Goal: Transaction & Acquisition: Book appointment/travel/reservation

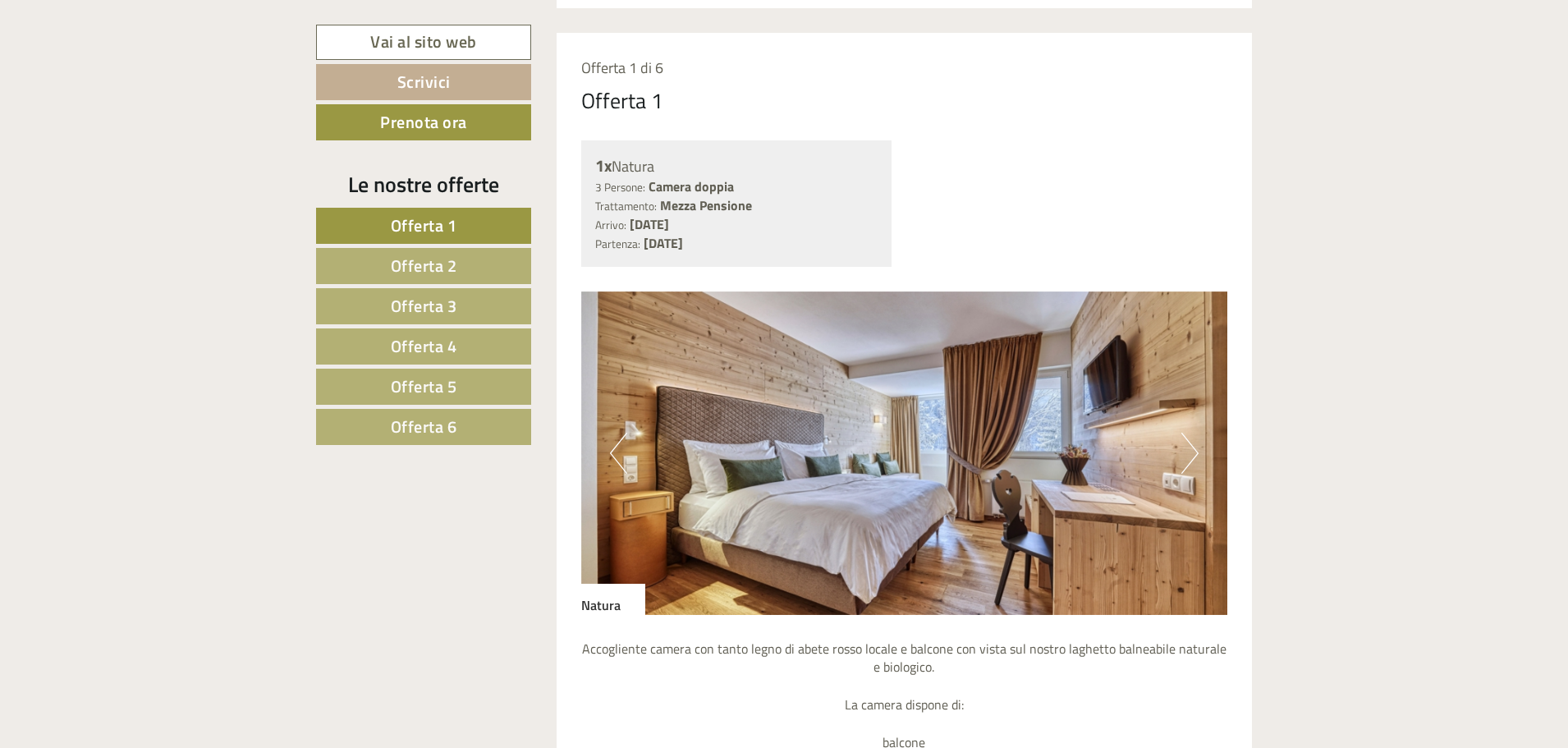
scroll to position [1314, 0]
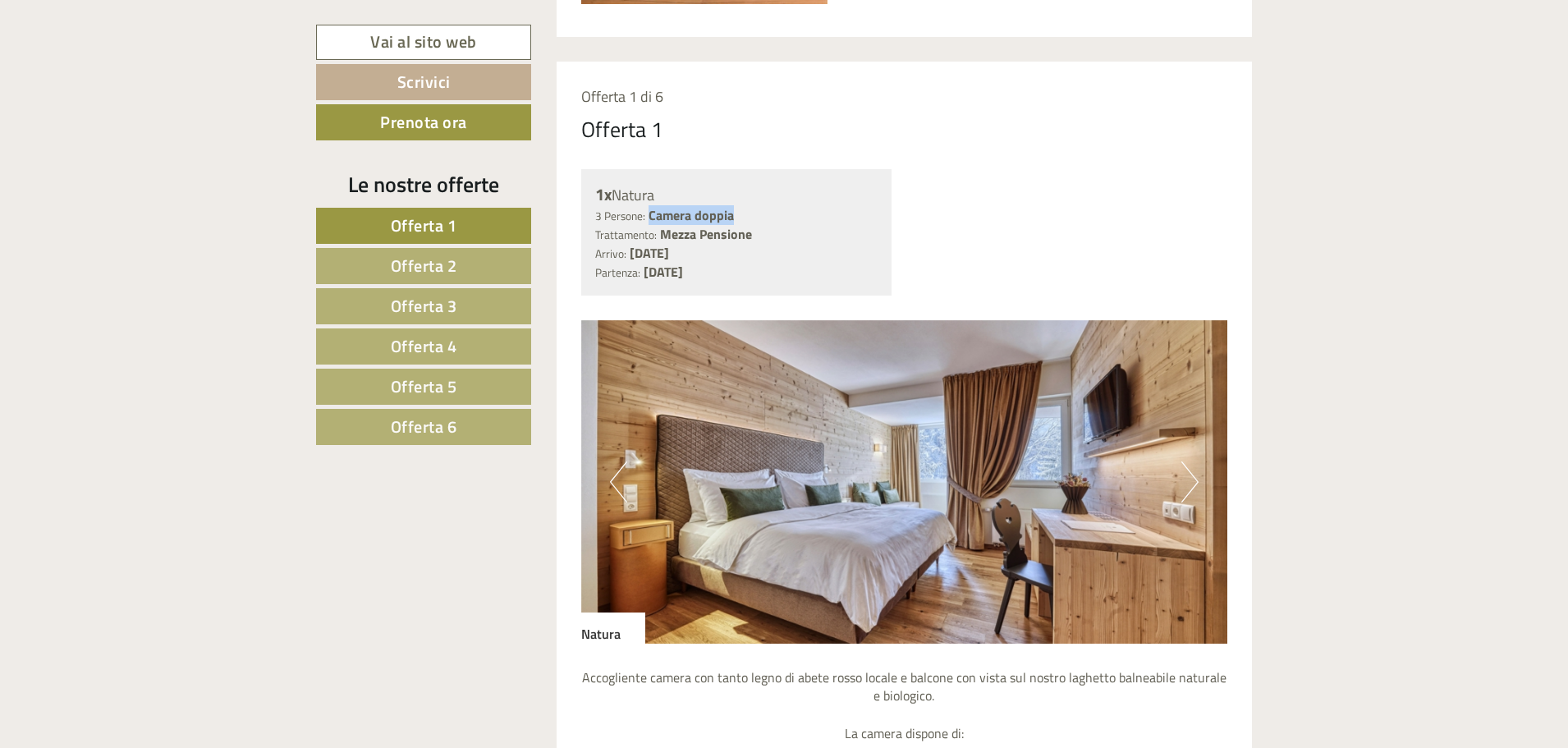
drag, startPoint x: 741, startPoint y: 210, endPoint x: 649, endPoint y: 211, distance: 92.0
click at [649, 211] on div "3 Persone: Camera doppia Trattamento: Mezza Pensione" at bounding box center [737, 225] width 283 height 38
drag, startPoint x: 649, startPoint y: 213, endPoint x: 722, endPoint y: 187, distance: 77.5
click at [722, 187] on div "1x Natura" at bounding box center [737, 195] width 283 height 23
drag, startPoint x: 659, startPoint y: 195, endPoint x: 616, endPoint y: 195, distance: 43.0
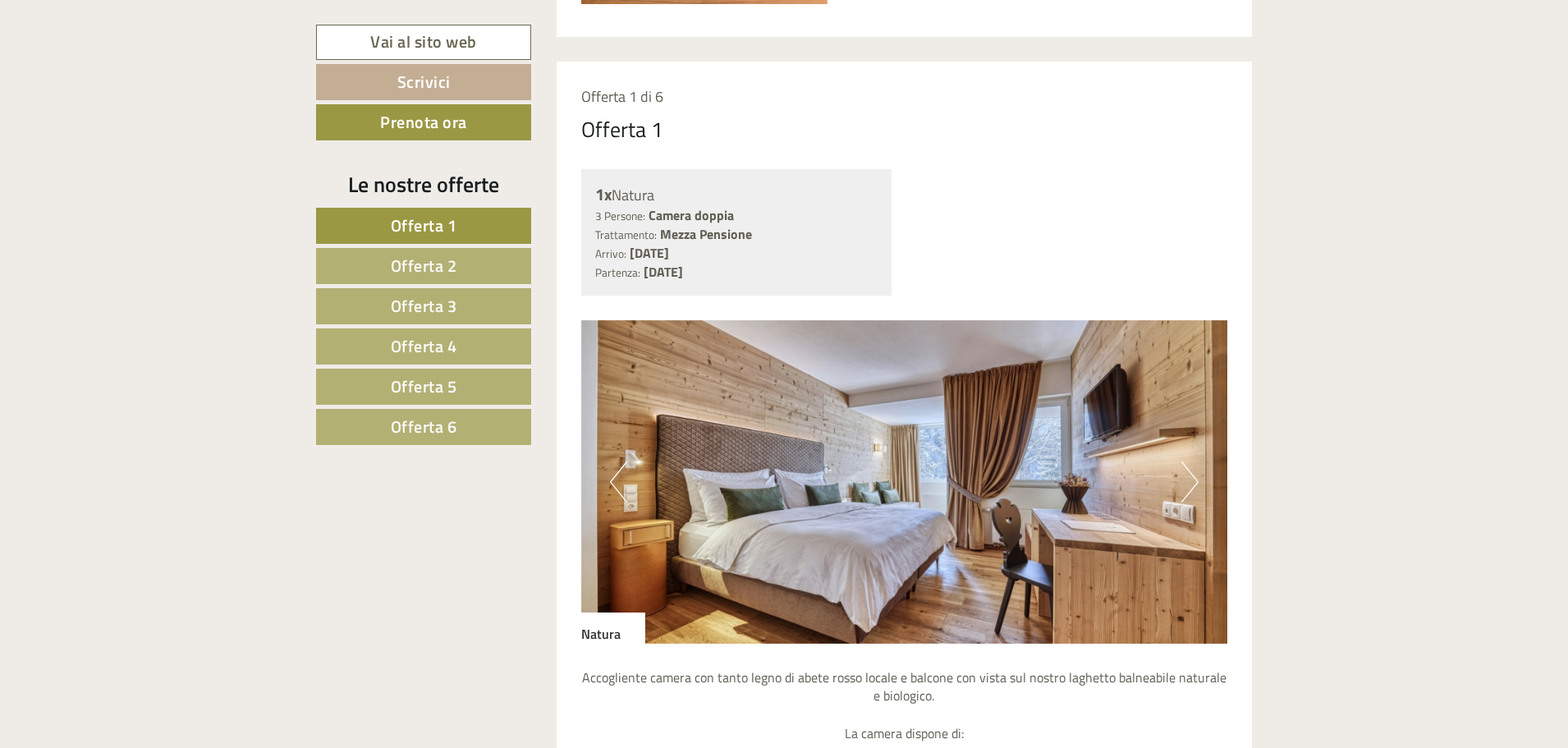
click at [616, 195] on div "1x Natura" at bounding box center [737, 195] width 283 height 23
copy div "Natura"
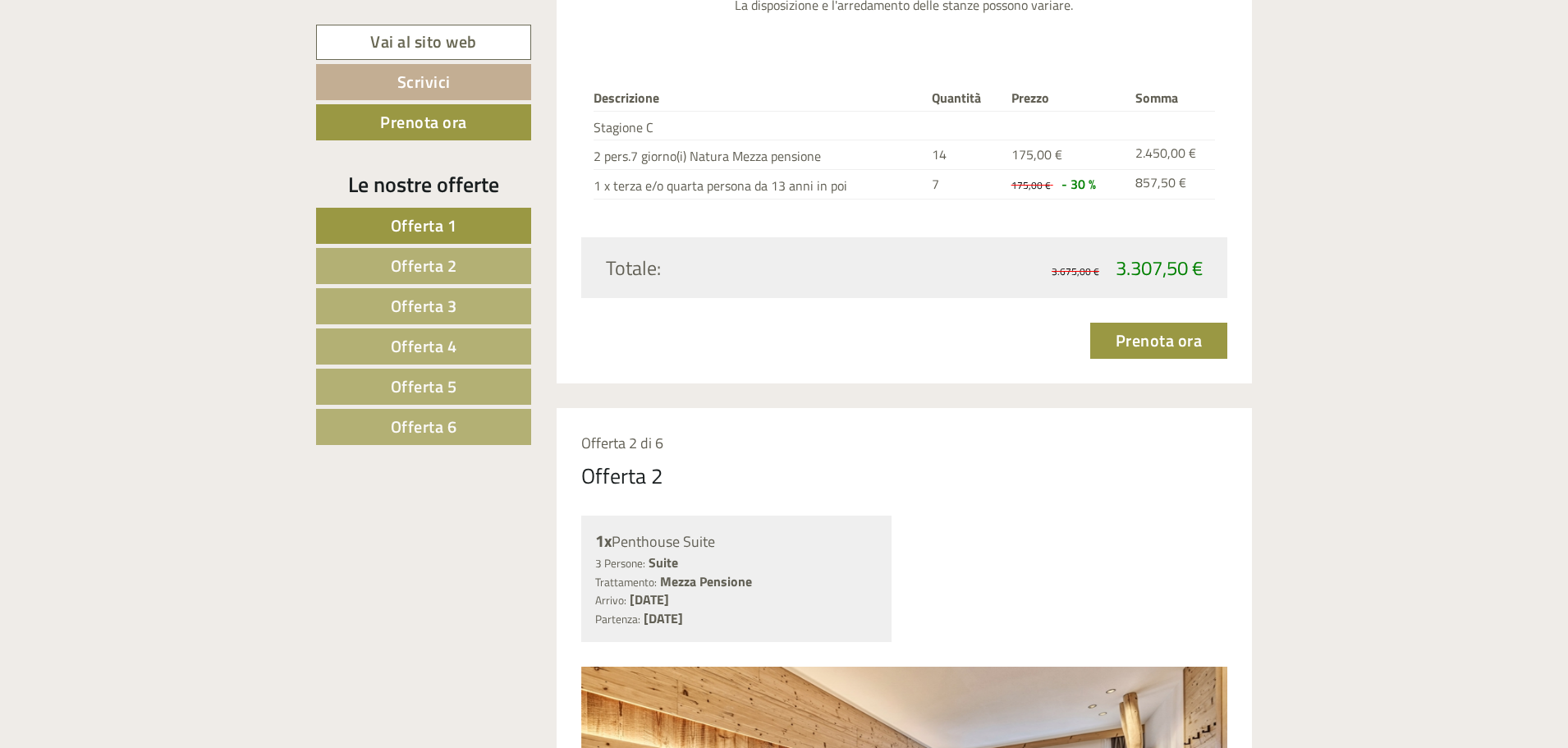
scroll to position [2463, 0]
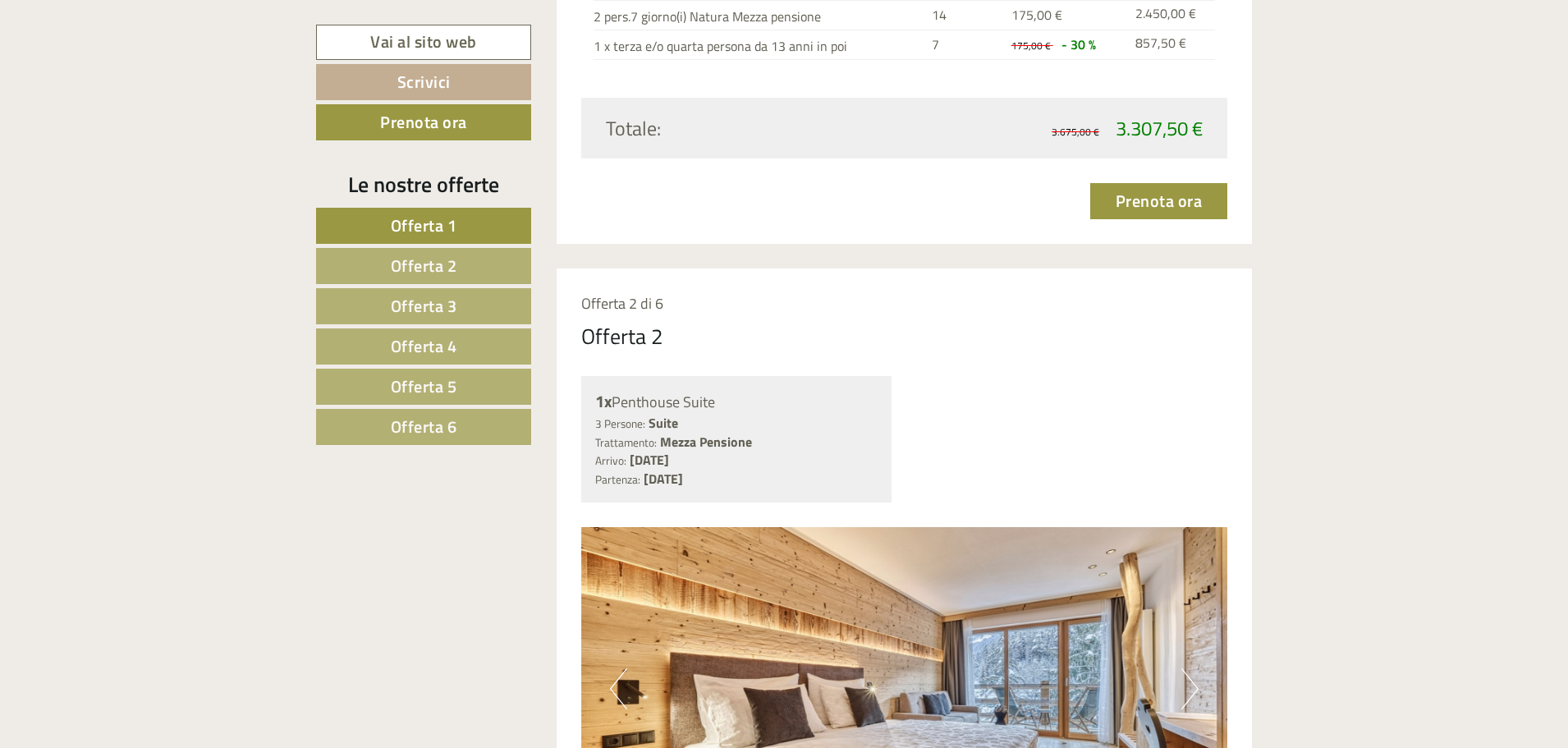
drag, startPoint x: 727, startPoint y: 406, endPoint x: 617, endPoint y: 403, distance: 110.0
click at [617, 403] on div "1x Penthouse Suite" at bounding box center [737, 402] width 283 height 23
copy div "Penthouse Suite"
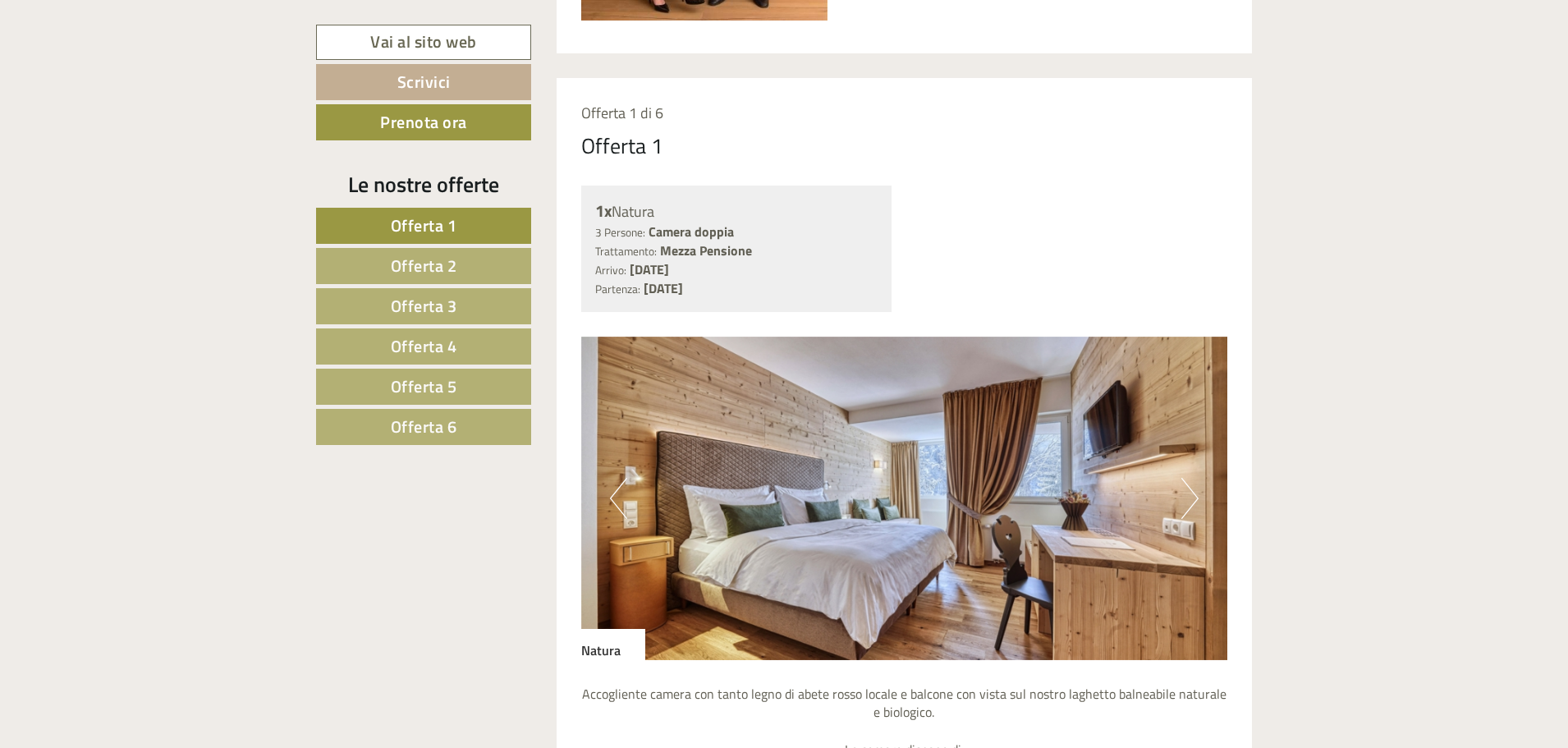
scroll to position [1232, 0]
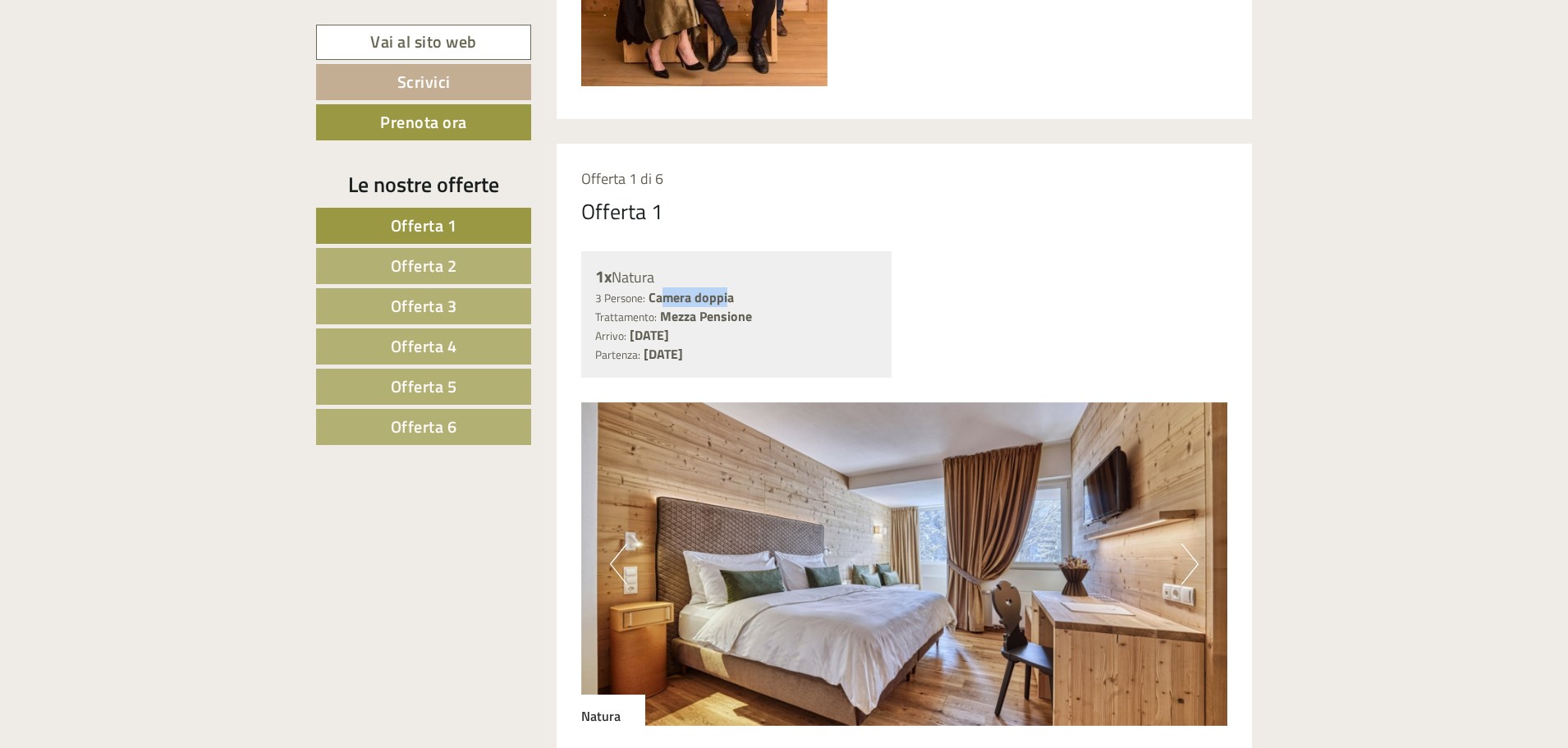
drag, startPoint x: 729, startPoint y: 296, endPoint x: 661, endPoint y: 287, distance: 68.6
click at [661, 287] on b "Camera doppia" at bounding box center [691, 297] width 86 height 20
click at [730, 301] on b "Camera doppia" at bounding box center [691, 297] width 86 height 20
drag, startPoint x: 739, startPoint y: 294, endPoint x: 651, endPoint y: 292, distance: 88.0
click at [651, 292] on div "3 Persone: Camera doppia Trattamento: Mezza Pensione" at bounding box center [737, 307] width 283 height 38
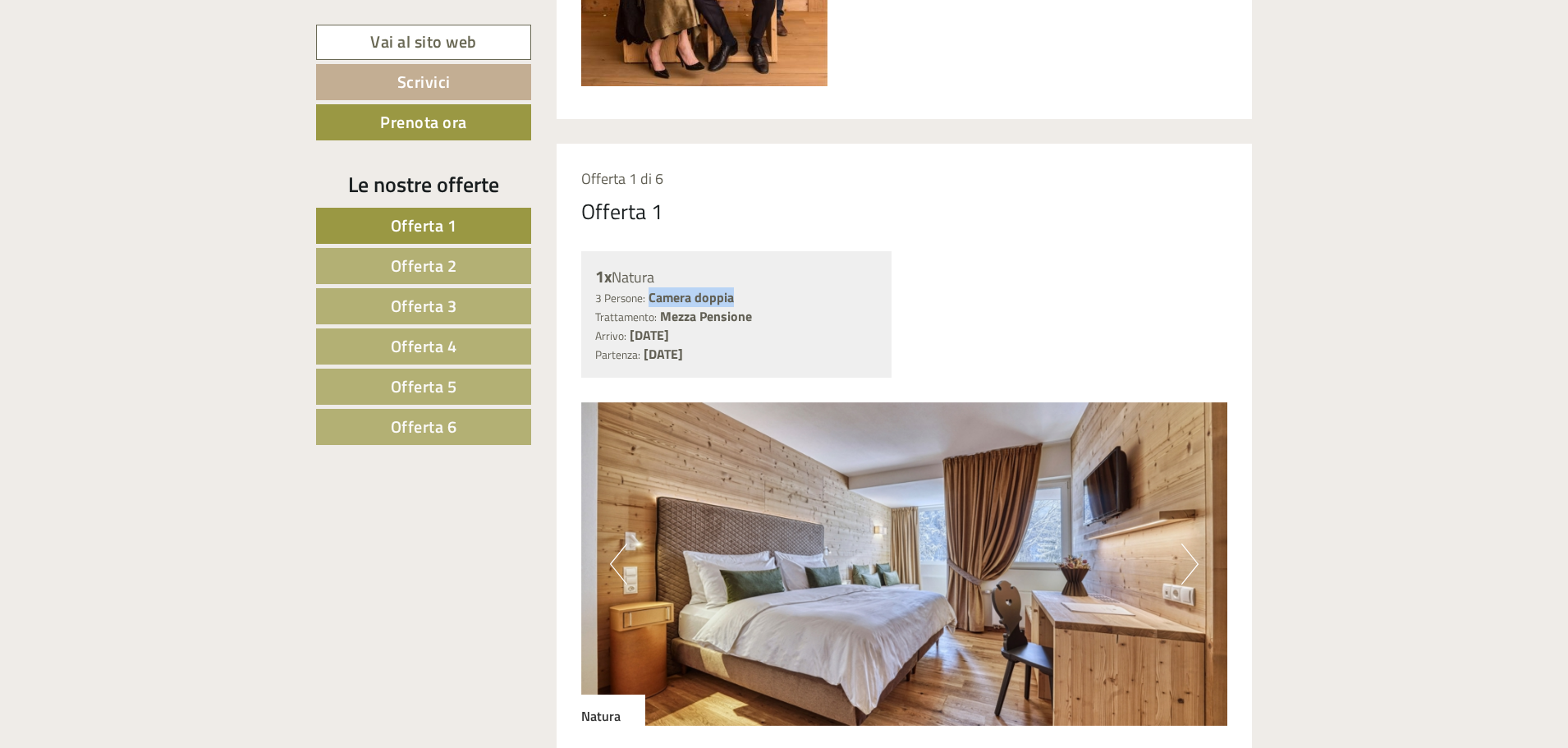
copy b "Camera doppia"
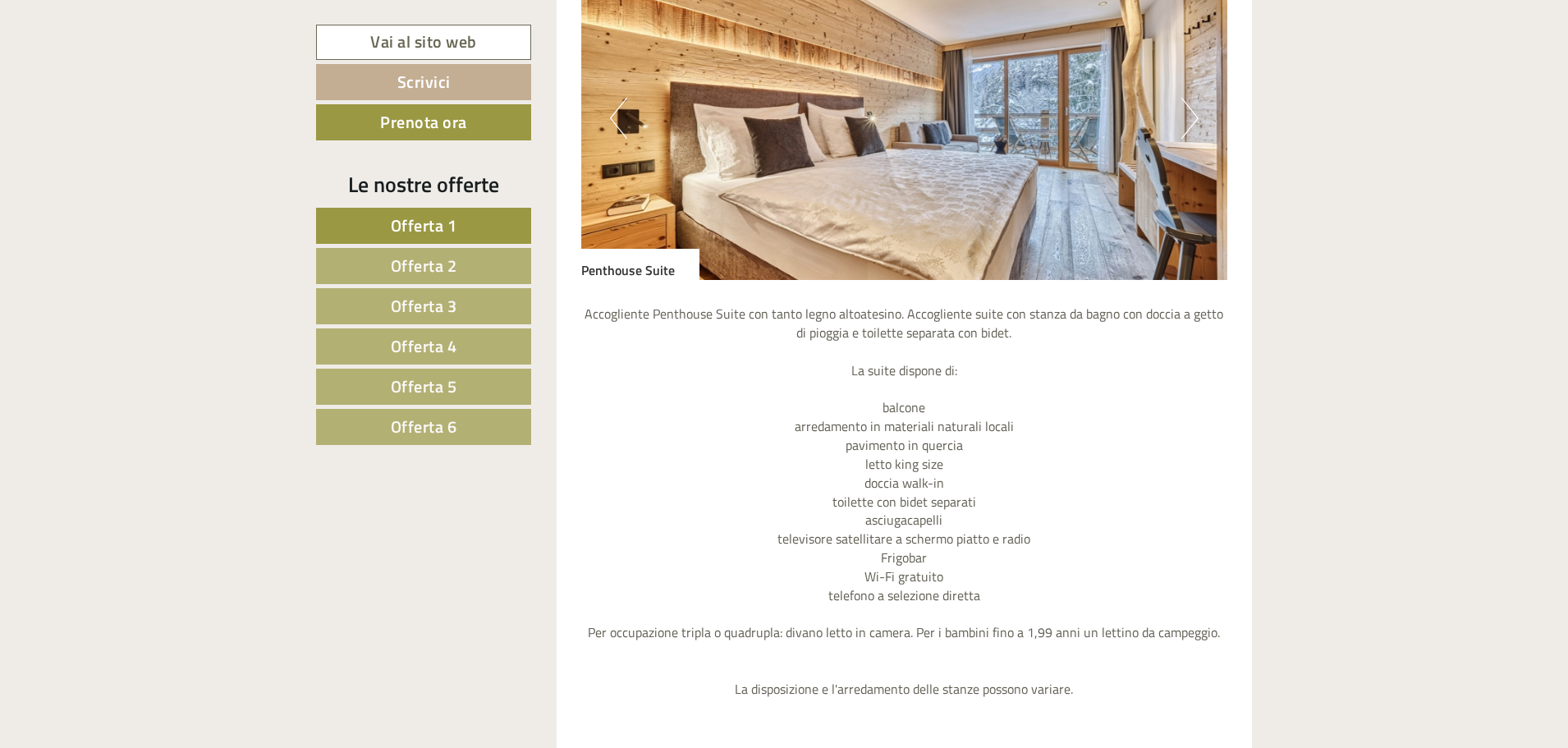
scroll to position [3037, 0]
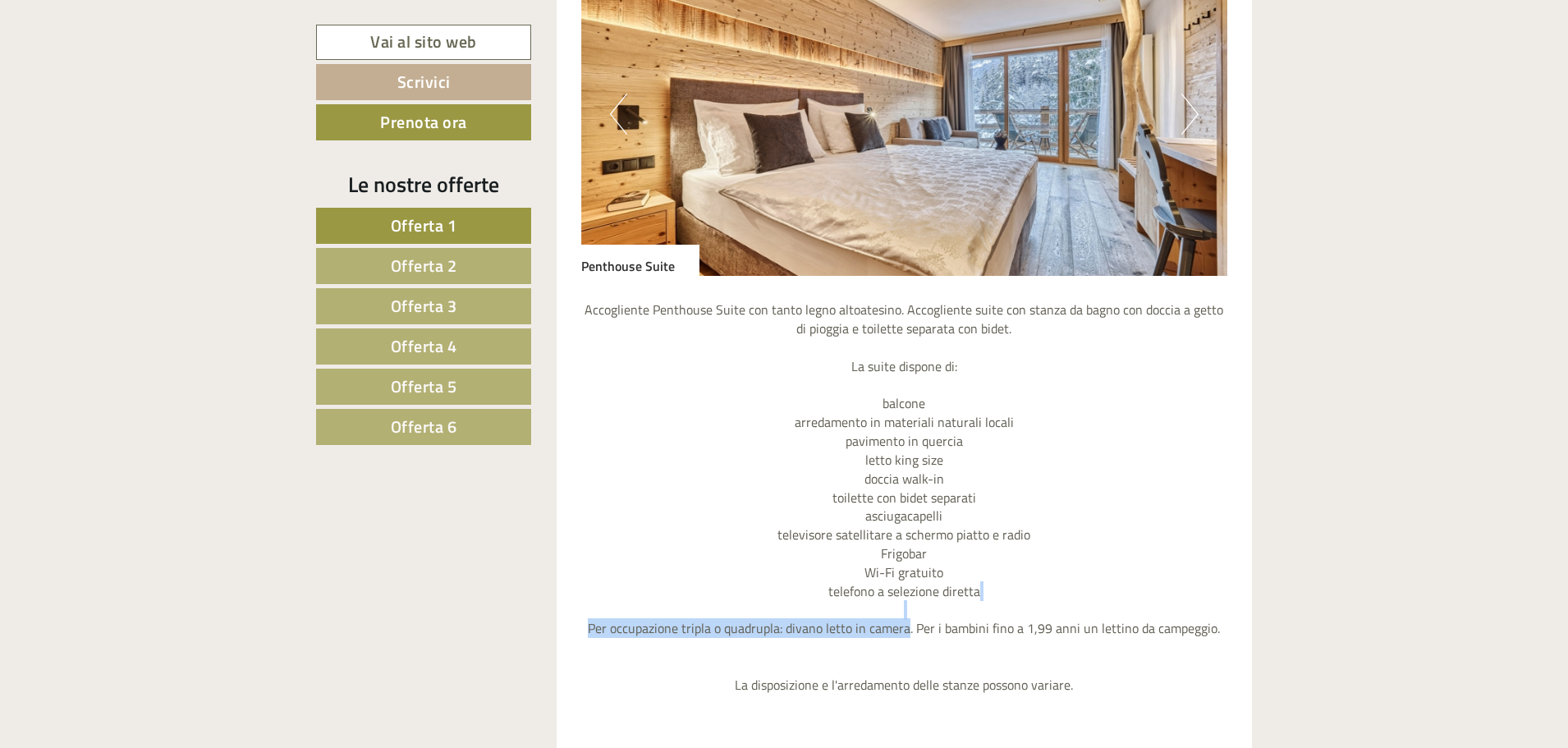
drag, startPoint x: 912, startPoint y: 632, endPoint x: 628, endPoint y: 616, distance: 284.5
click at [628, 616] on p "Accogliente Penthouse Suite con tanto legno altoatesino. Accogliente suite con …" at bounding box center [905, 497] width 647 height 394
click at [650, 620] on p "Accogliente Penthouse Suite con tanto legno altoatesino. Accogliente suite con …" at bounding box center [905, 497] width 647 height 394
click at [676, 615] on p "Accogliente Penthouse Suite con tanto legno altoatesino. Accogliente suite con …" at bounding box center [905, 497] width 647 height 394
drag, startPoint x: 596, startPoint y: 630, endPoint x: 910, endPoint y: 633, distance: 314.0
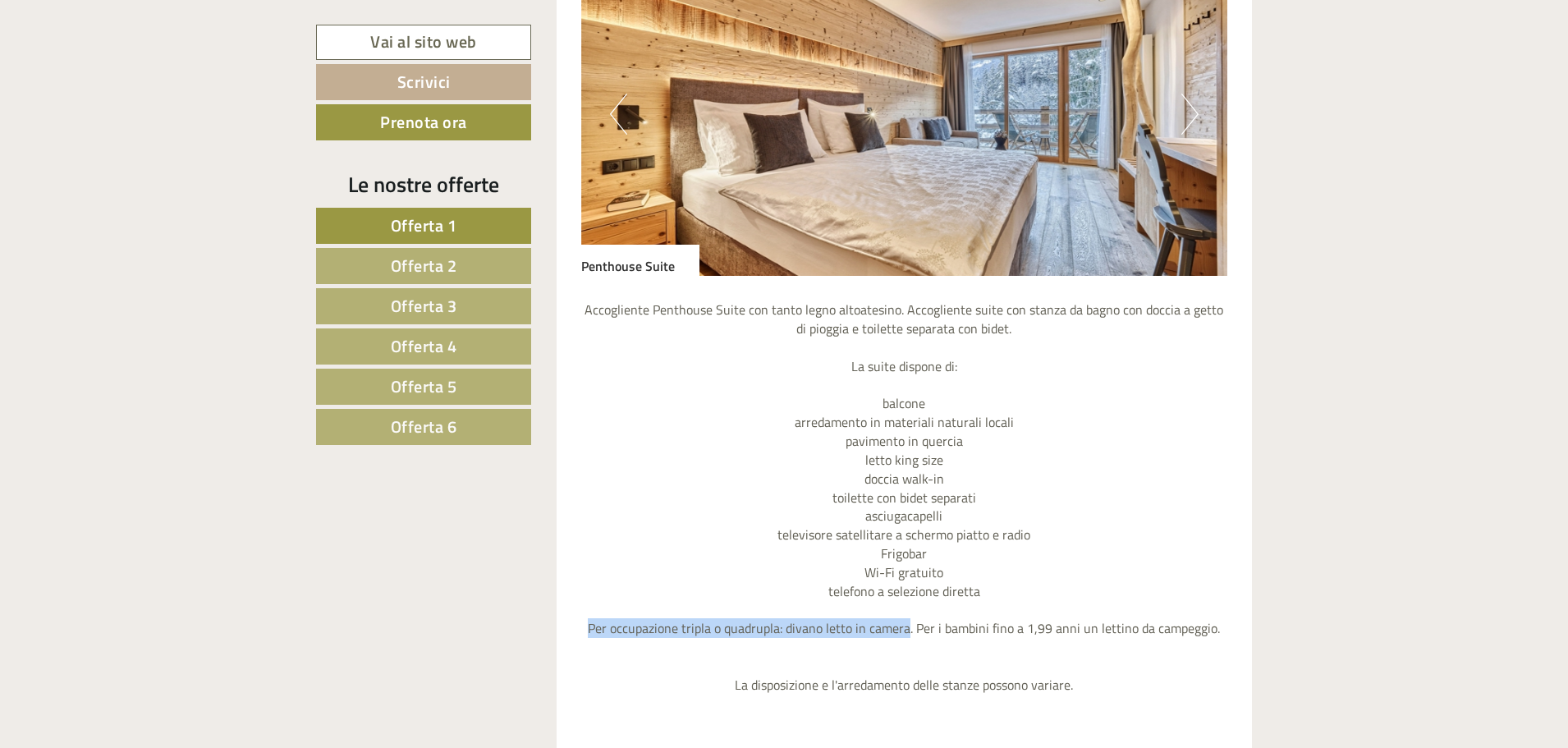
click at [910, 633] on p "Accogliente Penthouse Suite con tanto legno altoatesino. Accogliente suite con …" at bounding box center [905, 497] width 647 height 394
copy p "Per occupazione tripla o quadrupla: divano letto in camera"
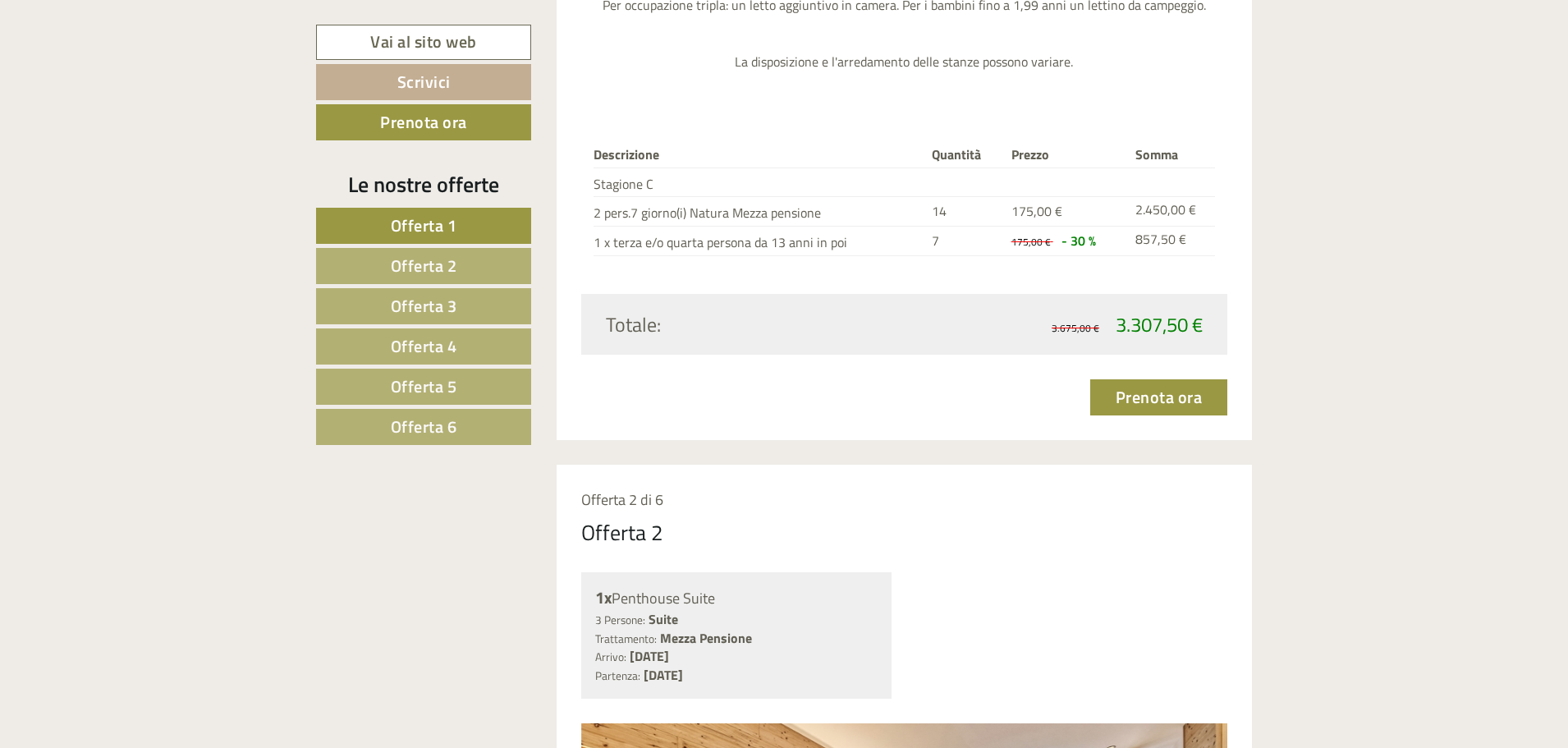
scroll to position [2545, 0]
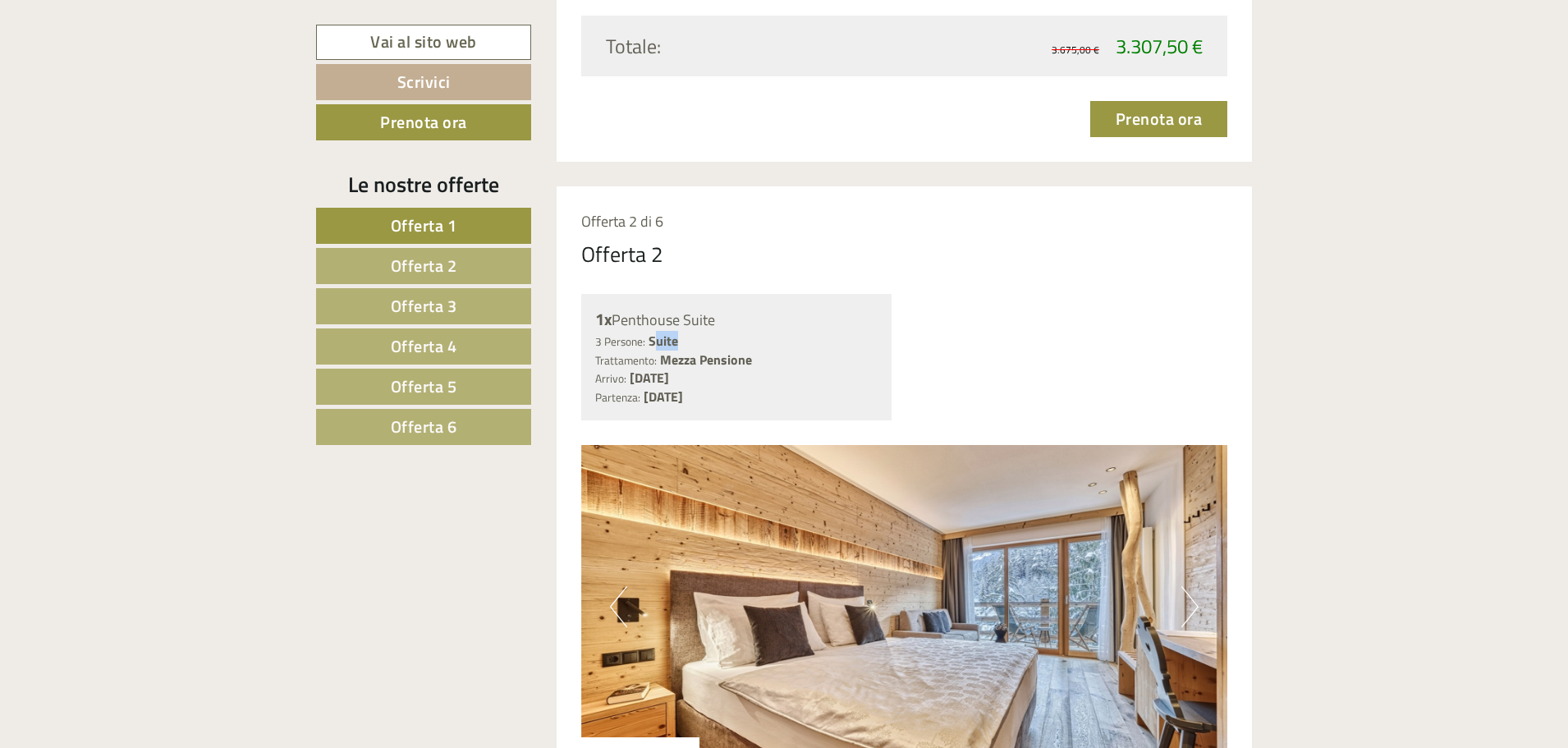
drag, startPoint x: 681, startPoint y: 342, endPoint x: 657, endPoint y: 340, distance: 24.1
click at [657, 340] on div "3 Persone: Suite Trattamento: Mezza Pensione" at bounding box center [737, 351] width 283 height 38
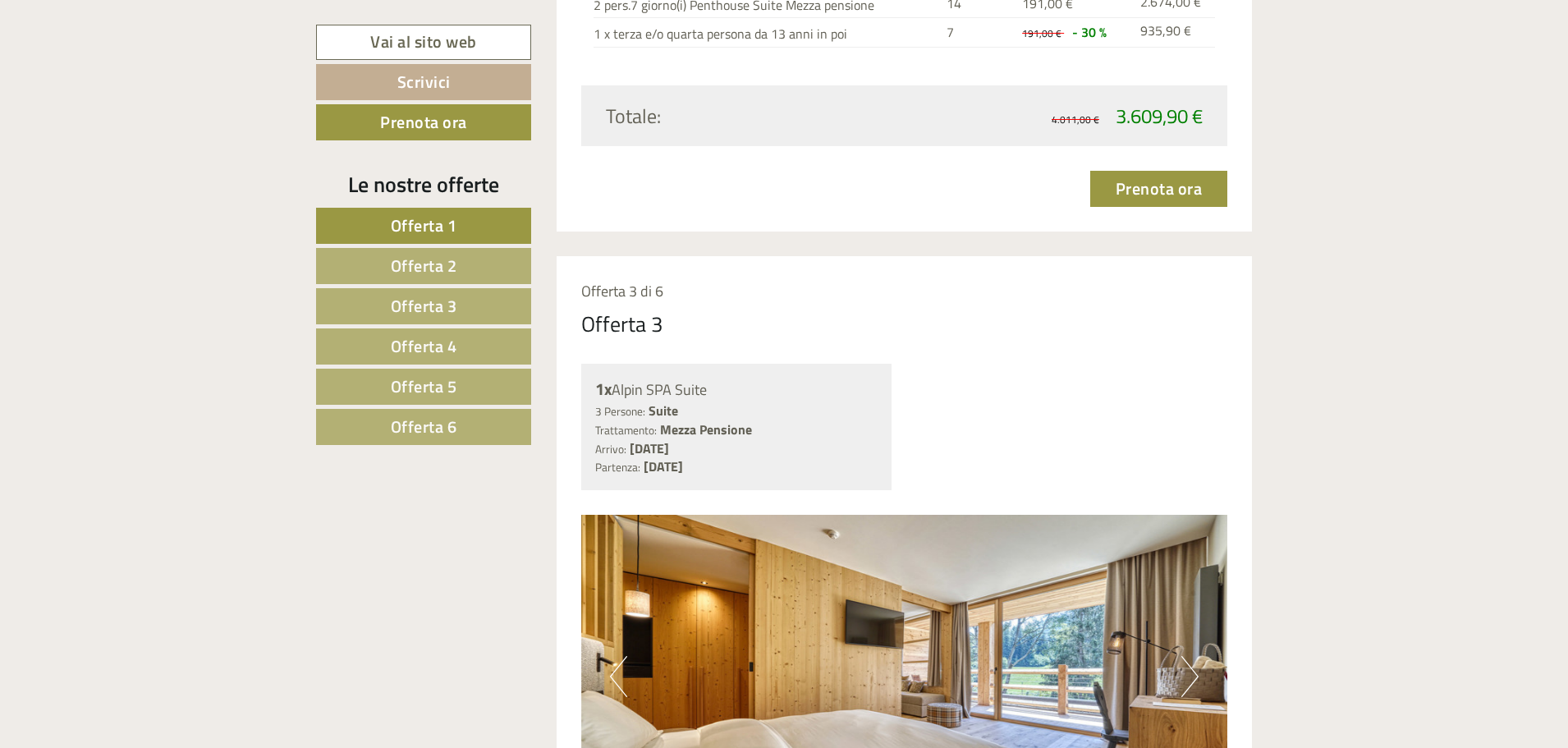
scroll to position [3940, 0]
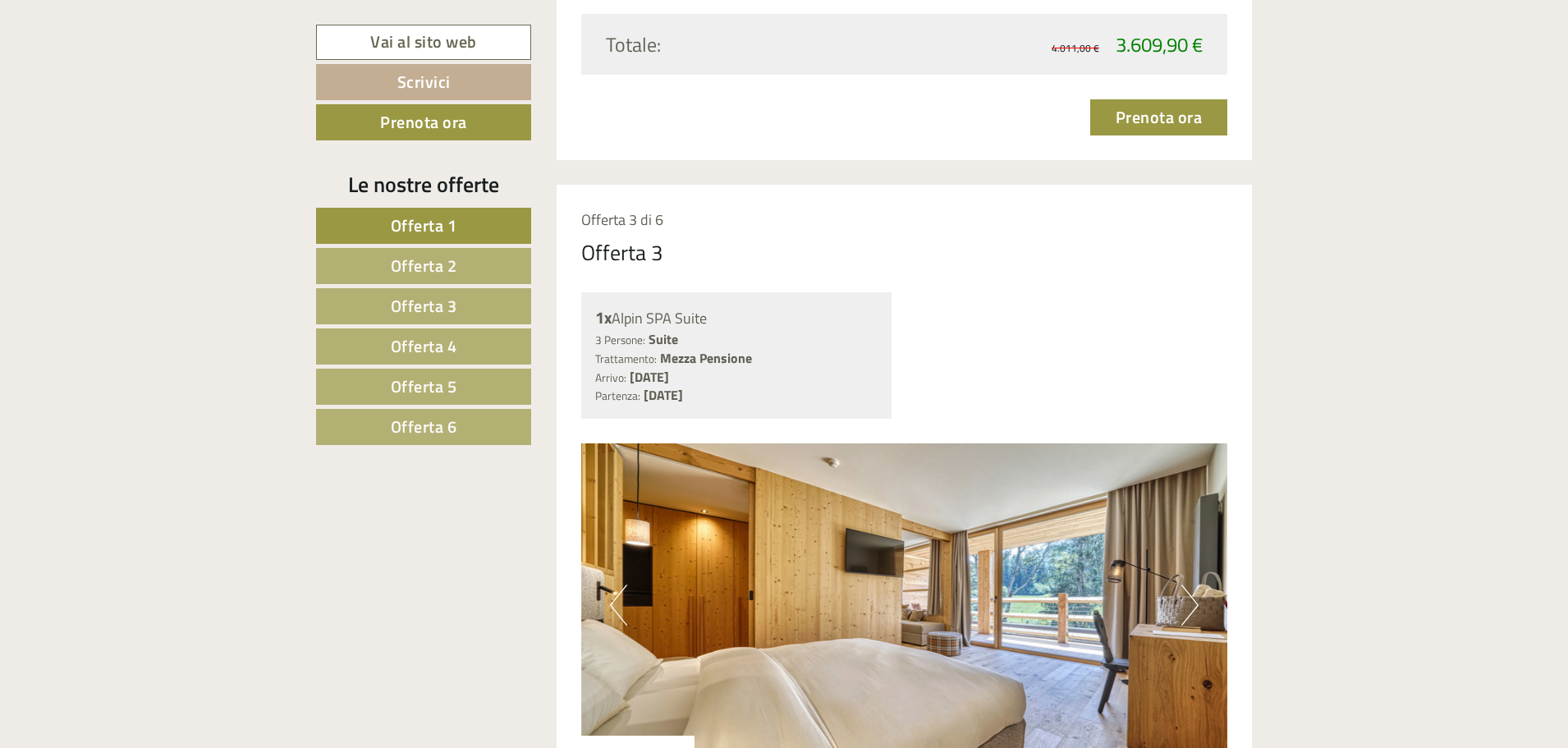
drag, startPoint x: 723, startPoint y: 319, endPoint x: 617, endPoint y: 317, distance: 106.0
click at [617, 317] on div "1x Alpin SPA Suite" at bounding box center [737, 318] width 283 height 23
copy div "Alpin SPA Suite"
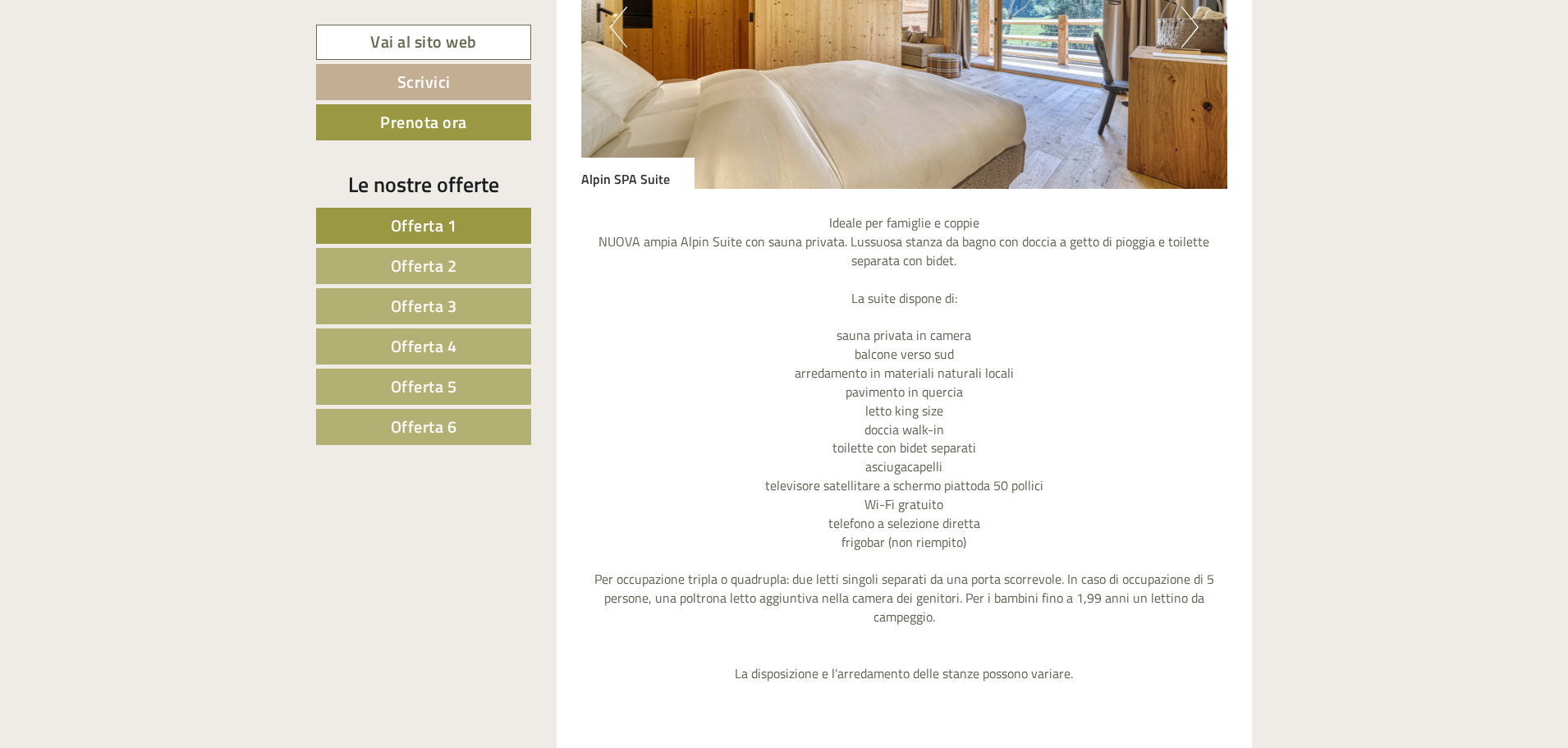
scroll to position [4514, 0]
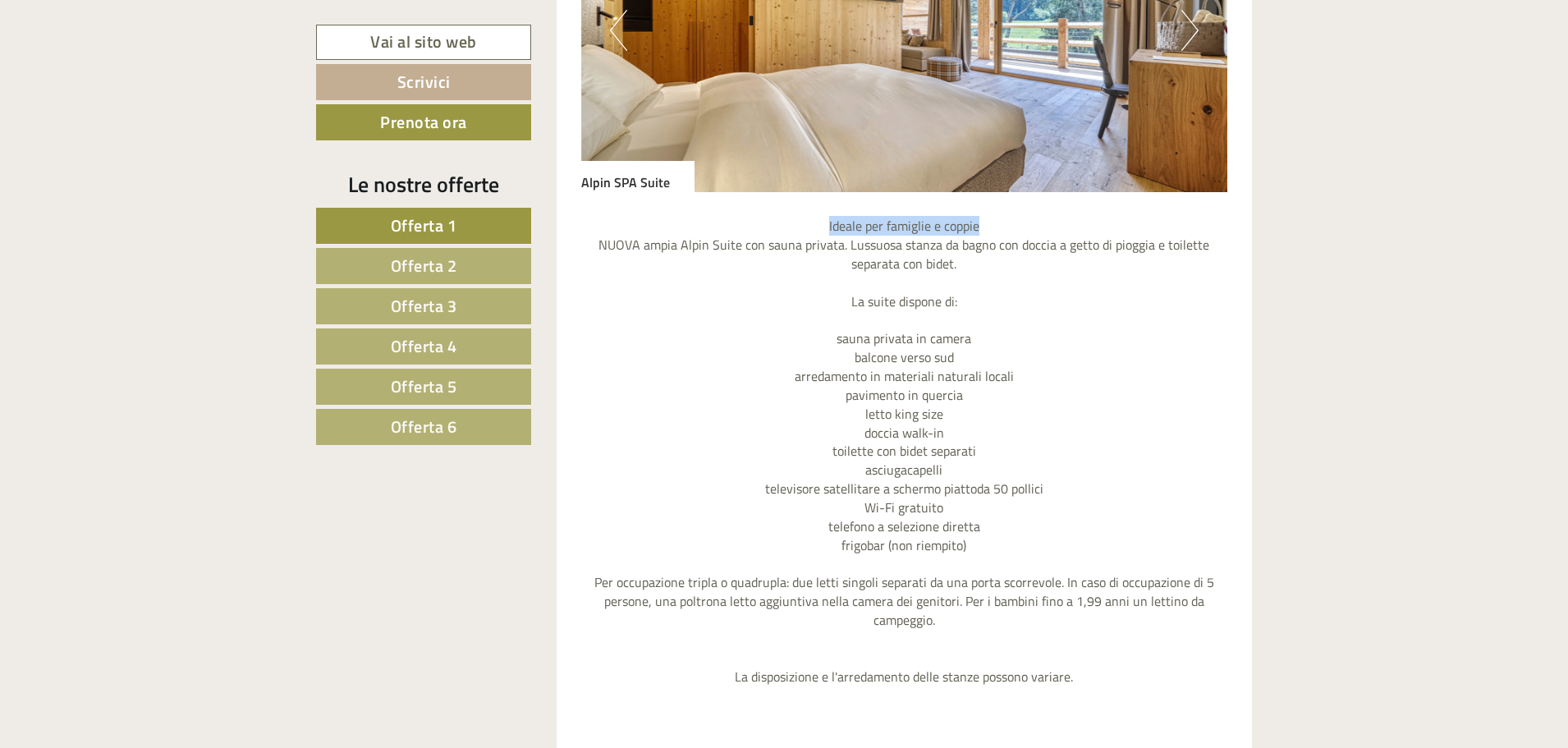
drag, startPoint x: 825, startPoint y: 222, endPoint x: 1018, endPoint y: 224, distance: 193.0
click at [1018, 224] on p "Ideale per famiglie e coppie NUOVA ampia Alpin Suite con sauna privata. Lussuos…" at bounding box center [905, 451] width 647 height 469
click at [840, 623] on p "Ideale per famiglie e coppie NUOVA ampia Alpin Suite con sauna privata. Lussuos…" at bounding box center [905, 451] width 647 height 469
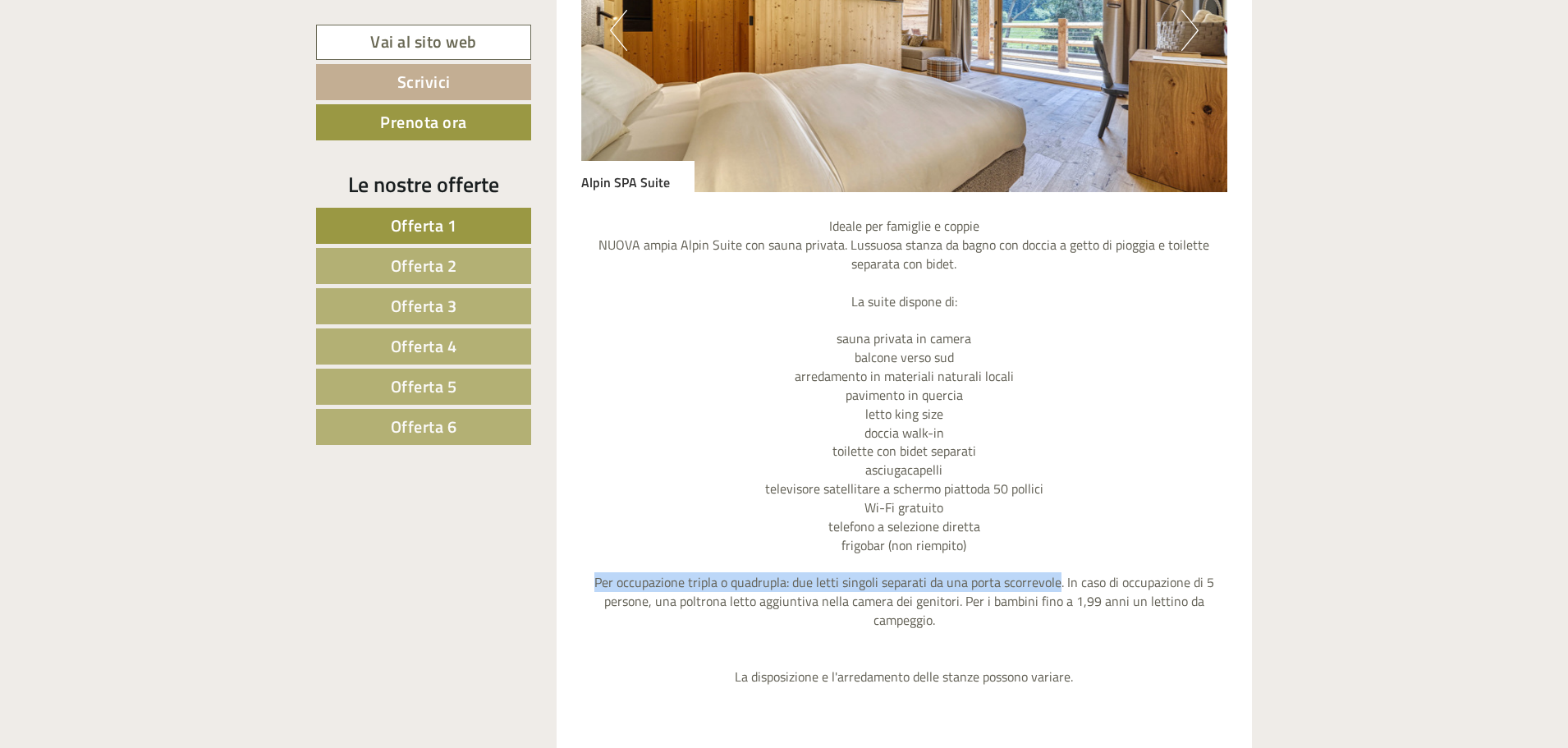
drag, startPoint x: 600, startPoint y: 580, endPoint x: 1058, endPoint y: 584, distance: 458.0
click at [1058, 584] on p "Ideale per famiglie e coppie NUOVA ampia Alpin Suite con sauna privata. Lussuos…" at bounding box center [905, 451] width 647 height 469
copy p "Per occupazione tripla o quadrupla: due letti singoli separati da una porta sco…"
click at [1060, 354] on p "Ideale per famiglie e coppie NUOVA ampia Alpin Suite con sauna privata. Lussuos…" at bounding box center [905, 451] width 647 height 469
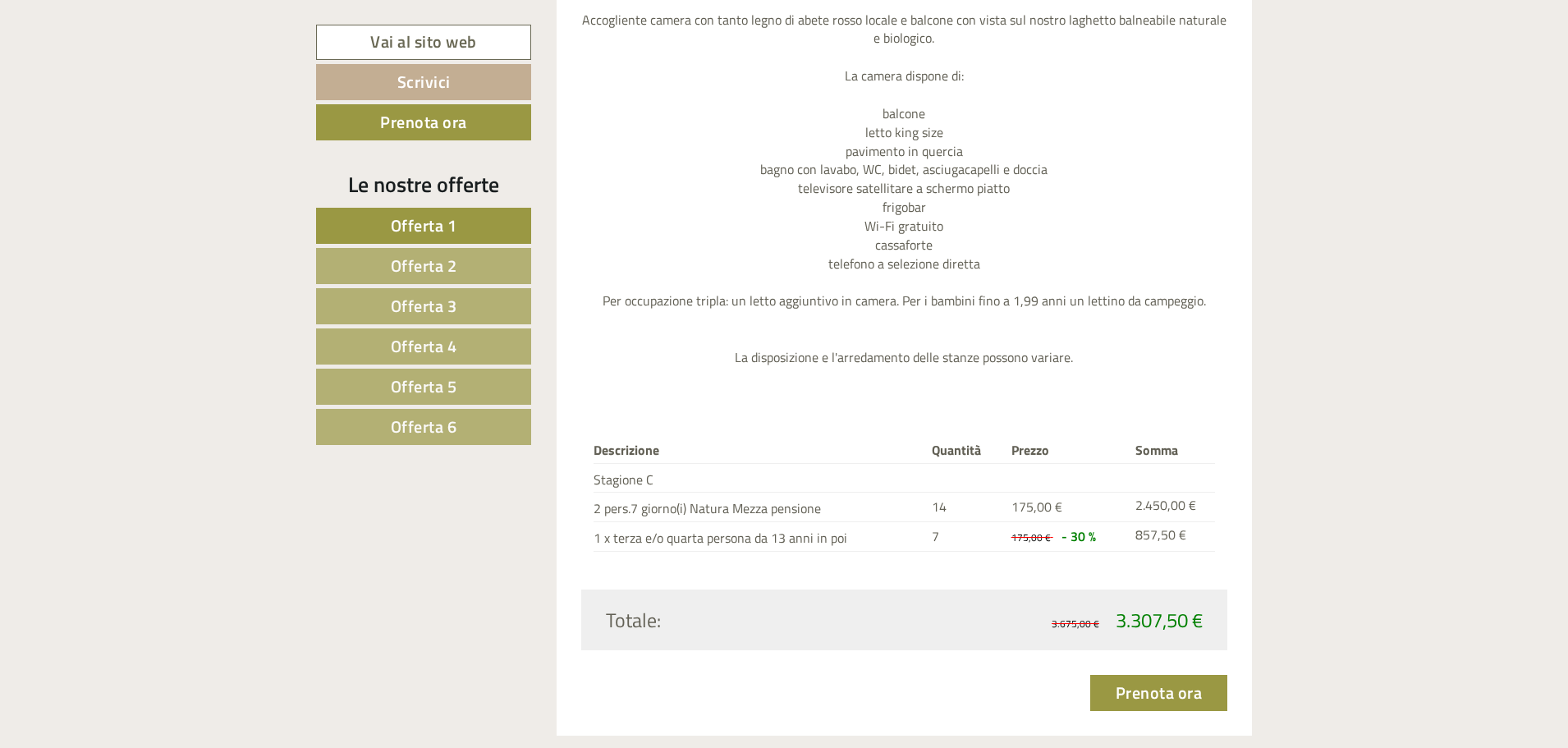
scroll to position [2135, 0]
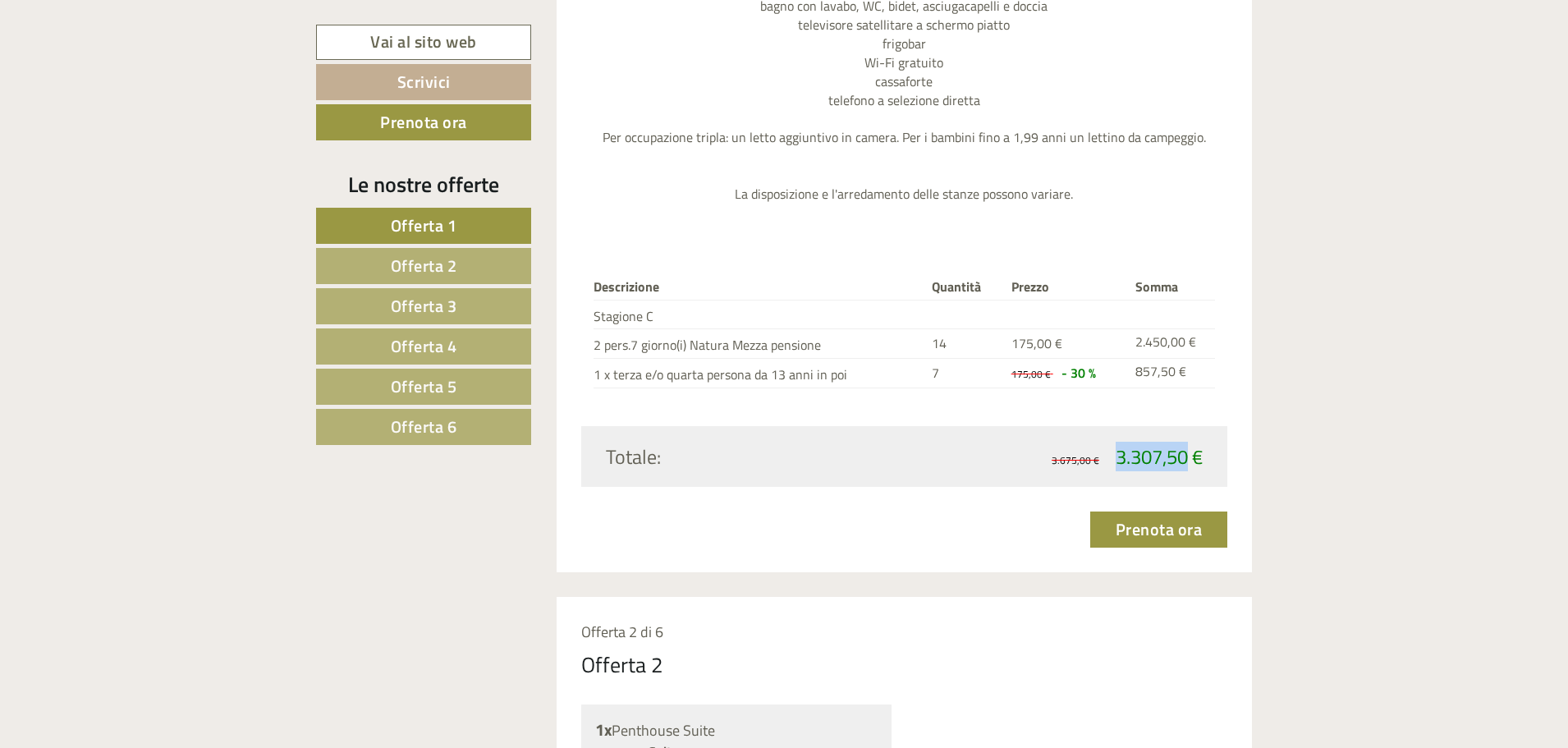
drag, startPoint x: 1187, startPoint y: 459, endPoint x: 1115, endPoint y: 459, distance: 72.0
click at [1116, 459] on span "3.307,50 €" at bounding box center [1160, 456] width 87 height 30
copy span "3.307,50"
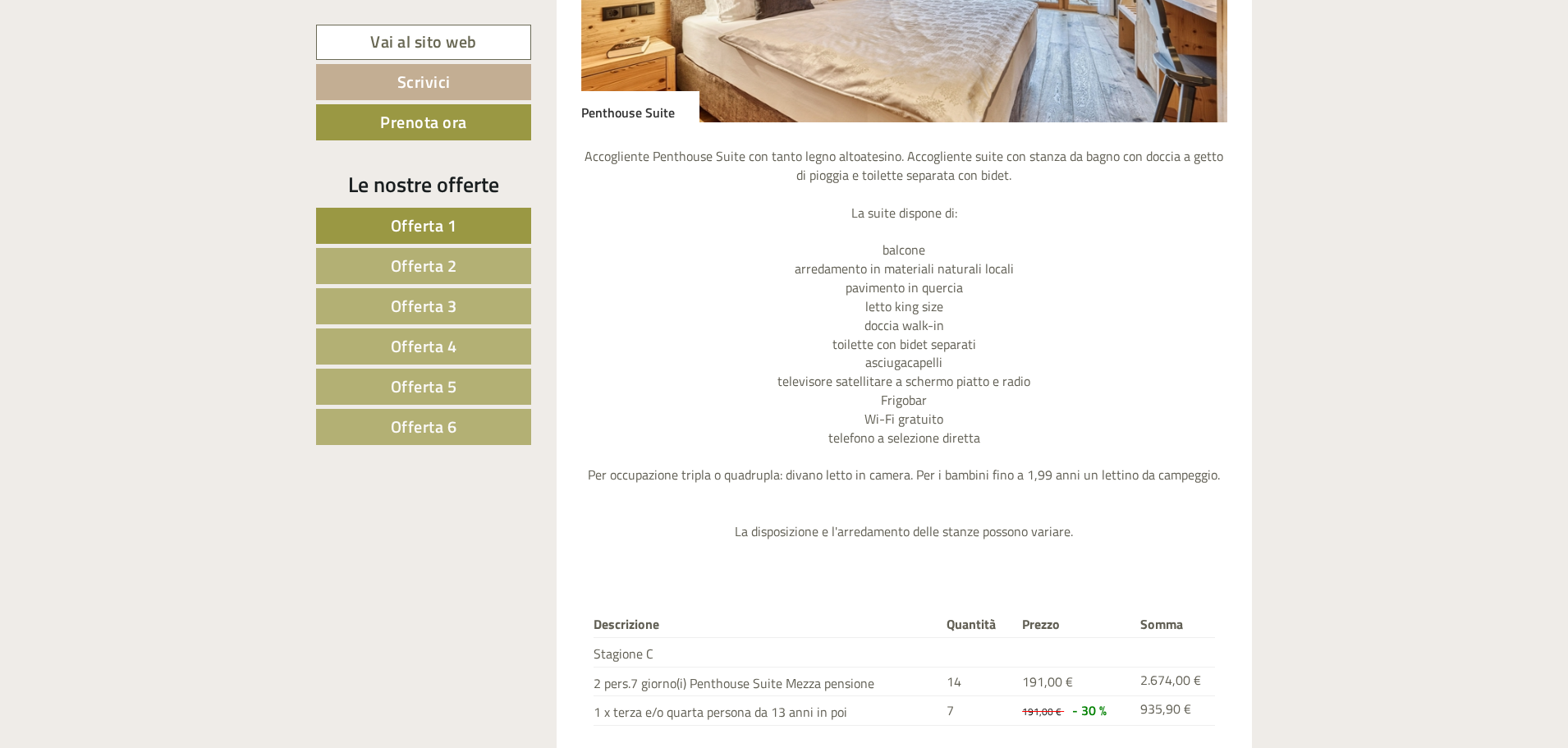
scroll to position [3366, 0]
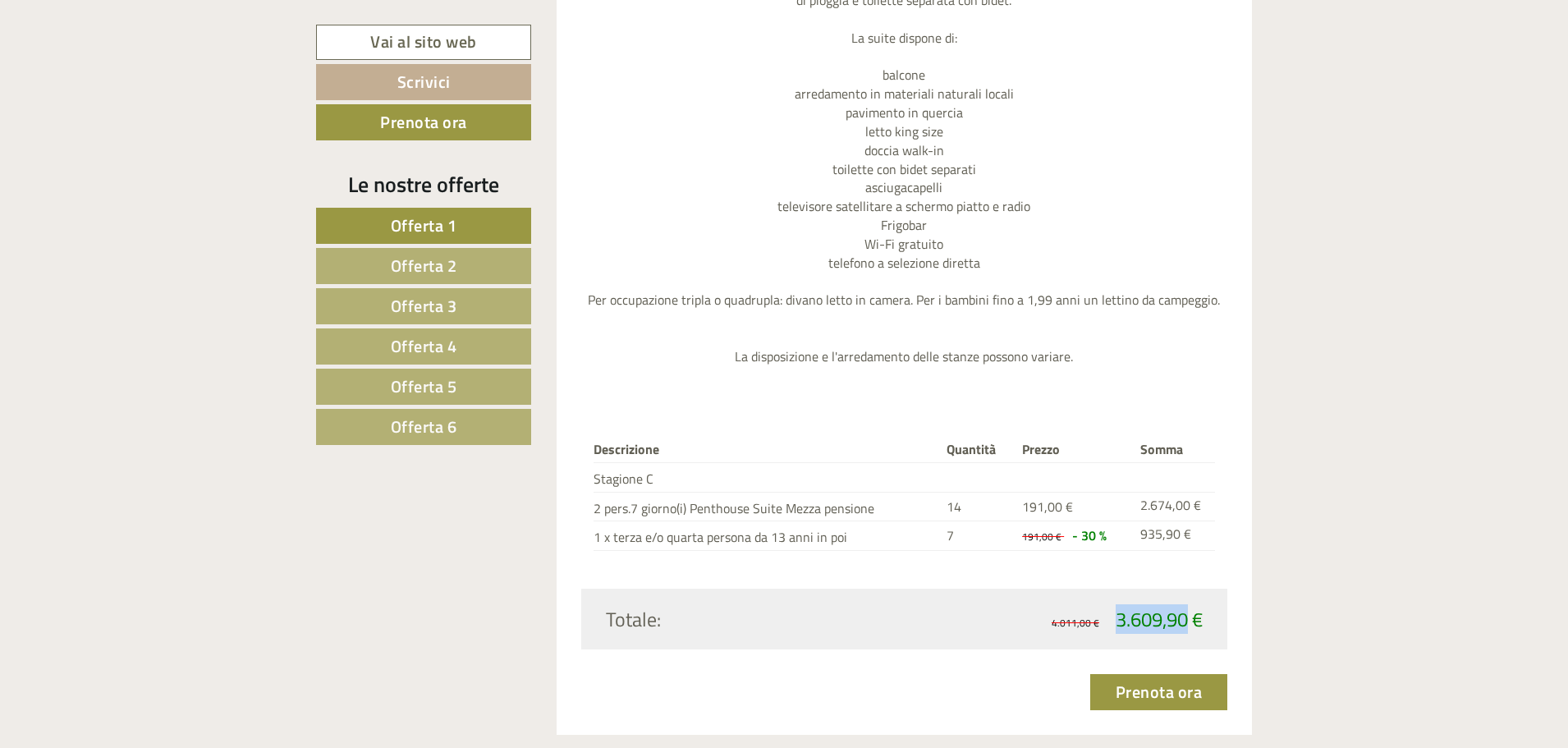
drag, startPoint x: 1184, startPoint y: 616, endPoint x: 1116, endPoint y: 619, distance: 68.1
click at [1116, 619] on span "3.609,90 €" at bounding box center [1160, 618] width 87 height 30
copy span "3.609,90"
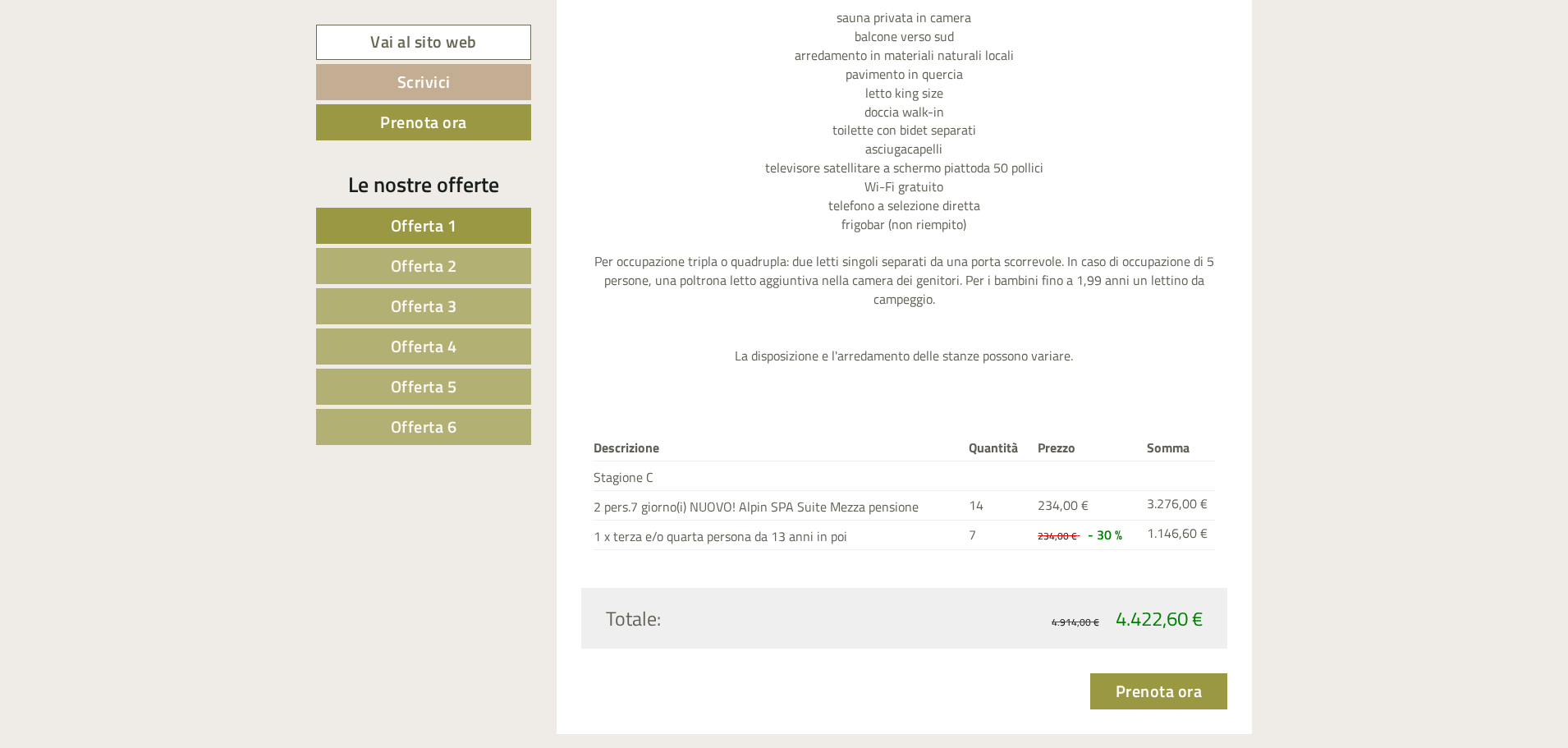
scroll to position [4843, 0]
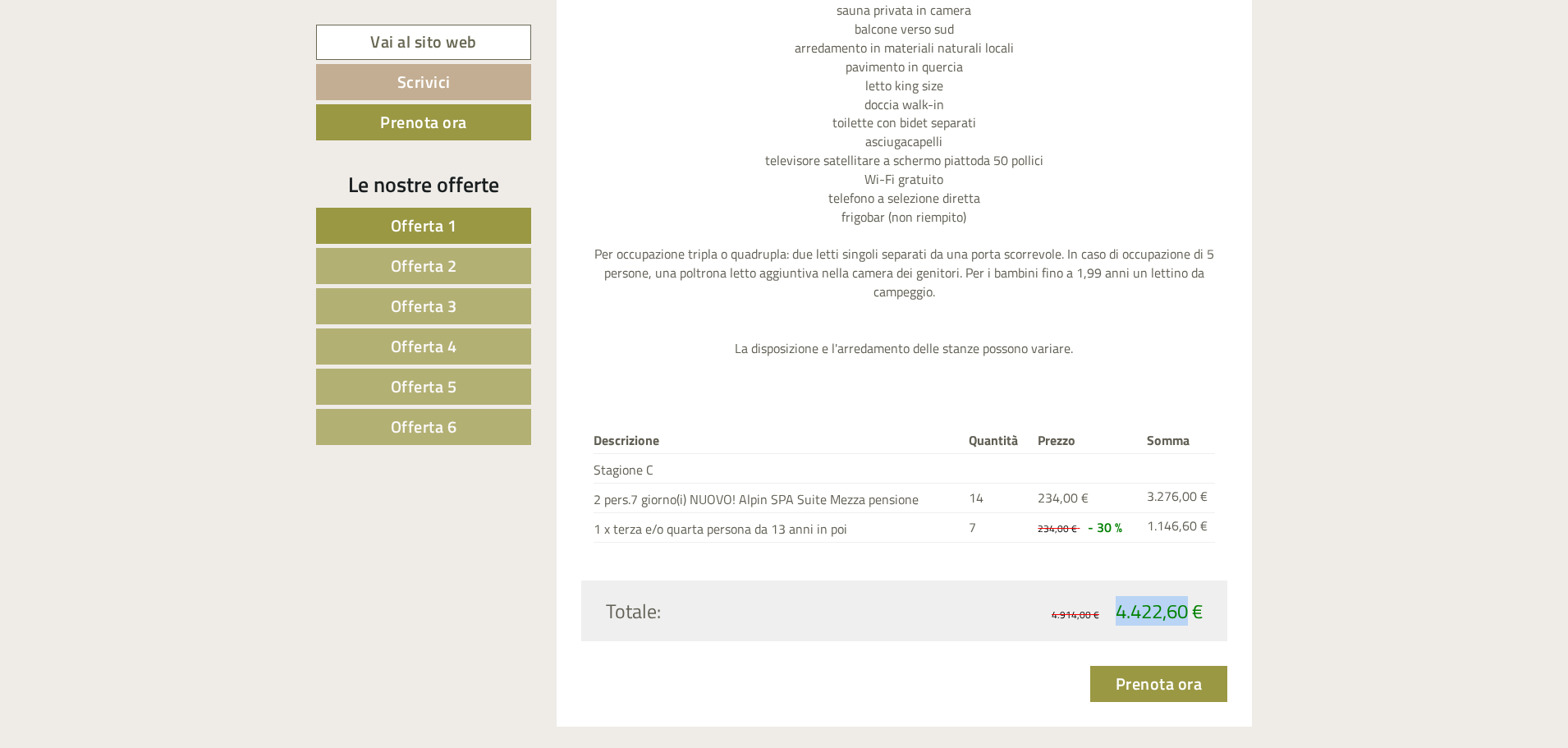
drag, startPoint x: 1187, startPoint y: 608, endPoint x: 1110, endPoint y: 610, distance: 77.0
click at [1110, 610] on span "4.914,00 € 4.422,60 €" at bounding box center [1128, 610] width 151 height 28
copy span "4.422,60"
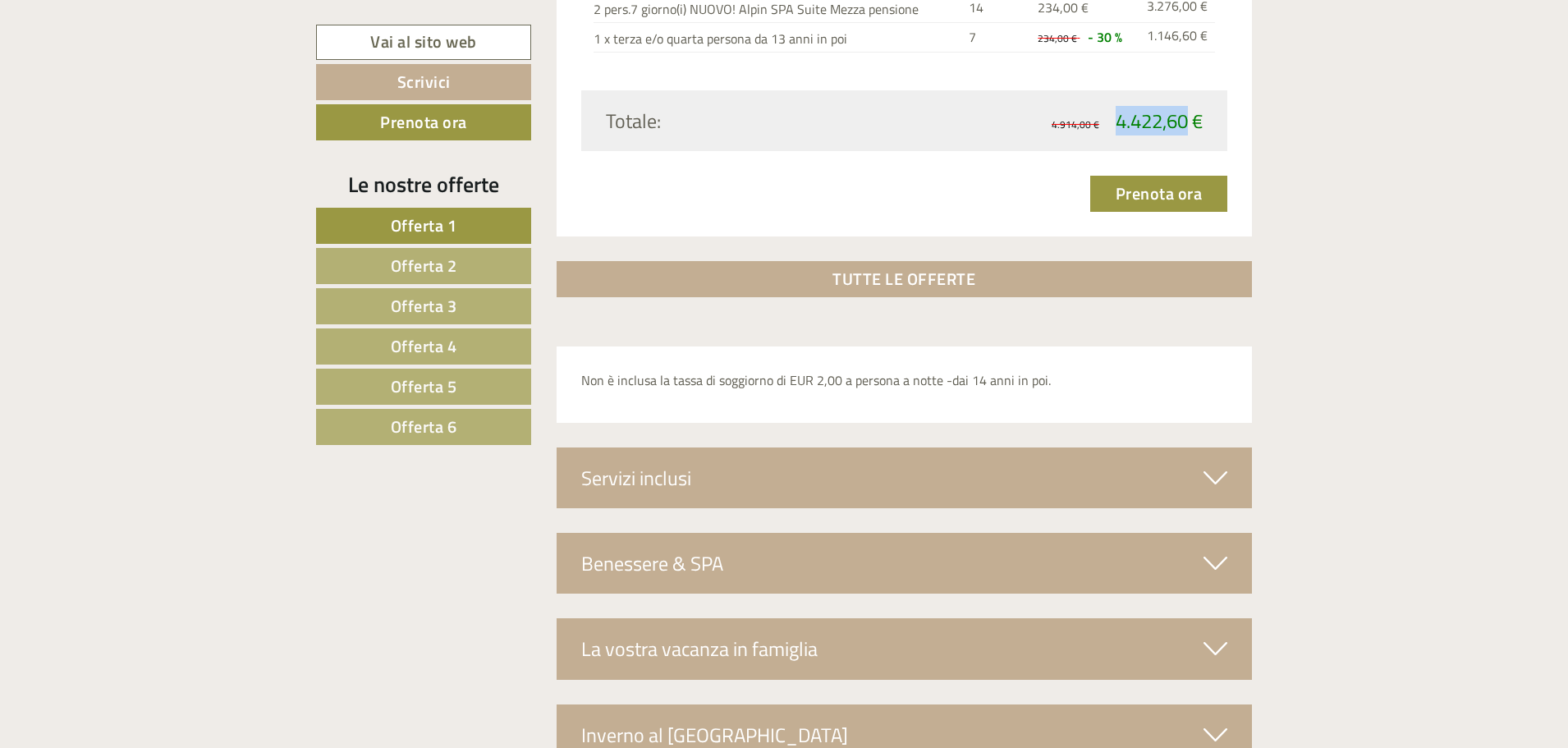
scroll to position [5417, 0]
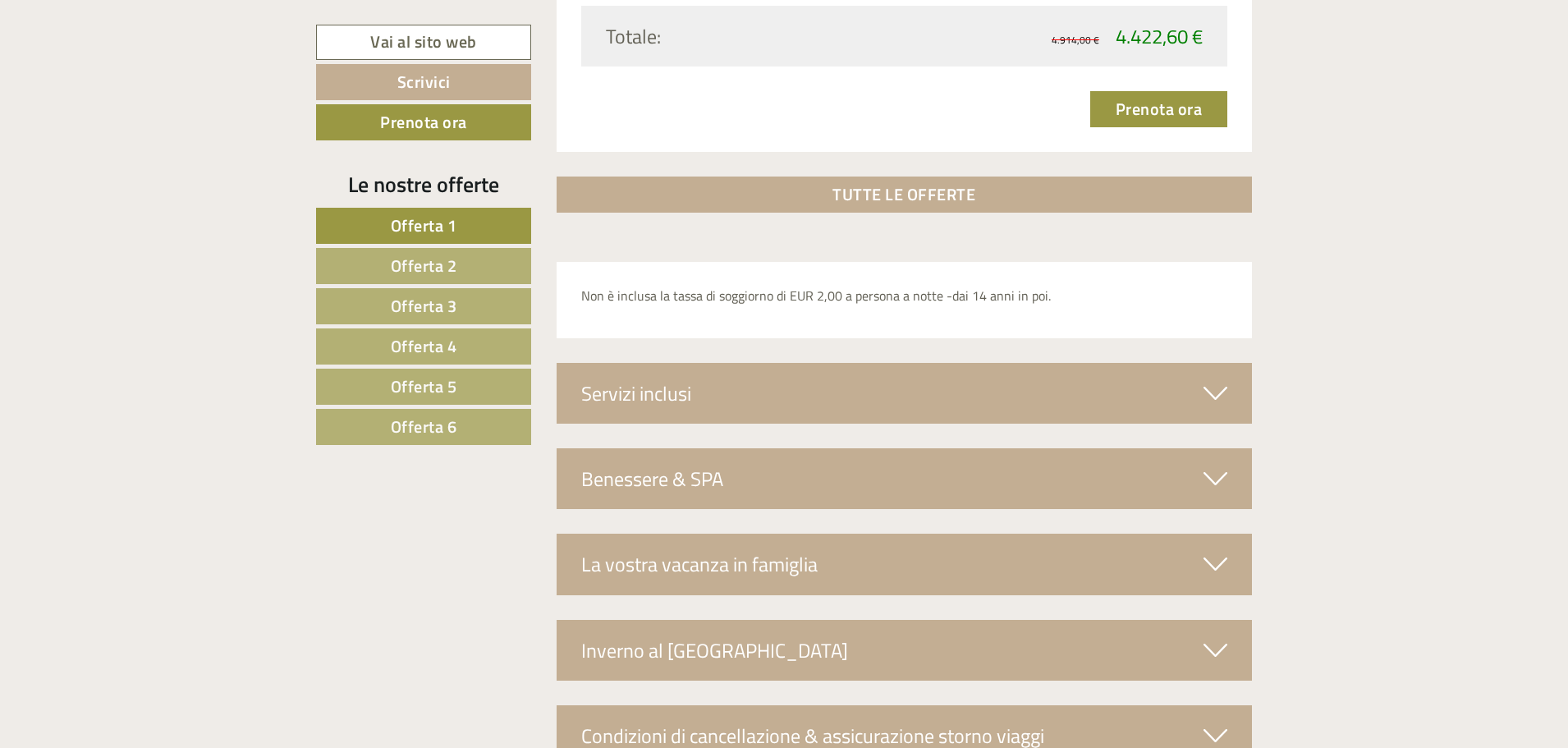
click at [1107, 391] on div "Servizi inclusi" at bounding box center [904, 393] width 696 height 60
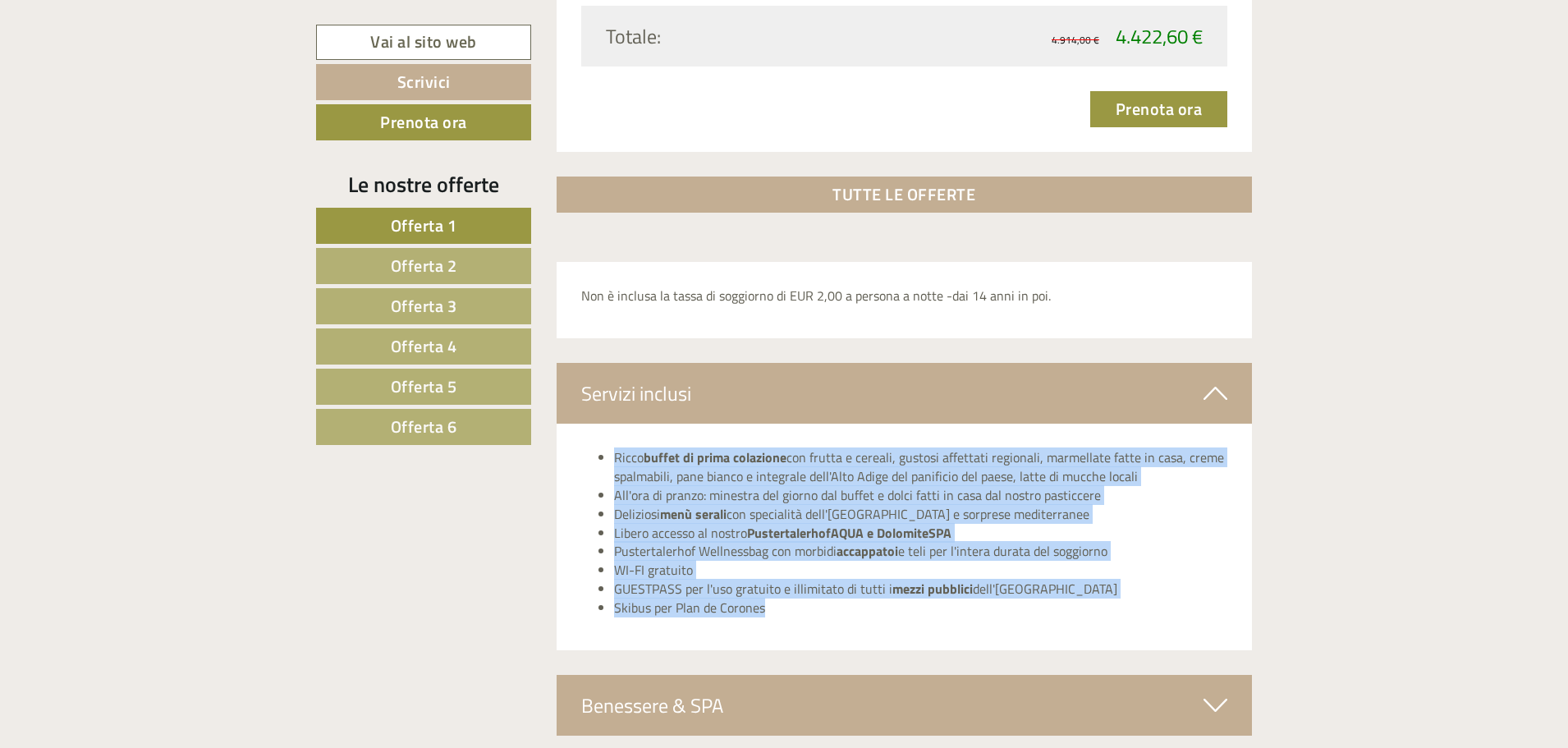
drag, startPoint x: 615, startPoint y: 455, endPoint x: 823, endPoint y: 600, distance: 253.6
click at [823, 600] on ul "Ricco buffet di prima colazione con frutta e cereali, gustosi affettati regiona…" at bounding box center [905, 533] width 647 height 169
copy ul "Ricco buffet di prima colazione con frutta e cereali, gustosi affettati regiona…"
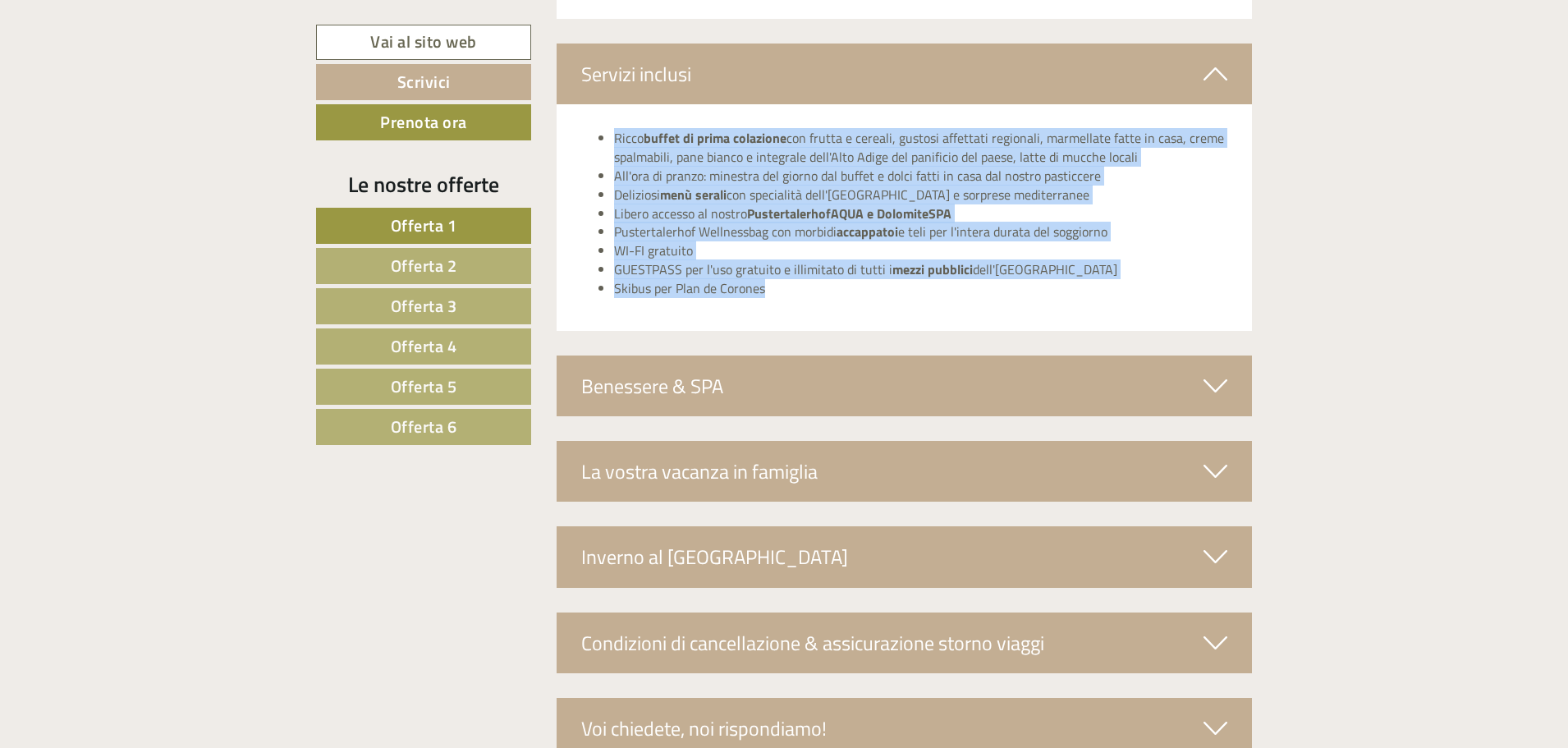
scroll to position [5745, 0]
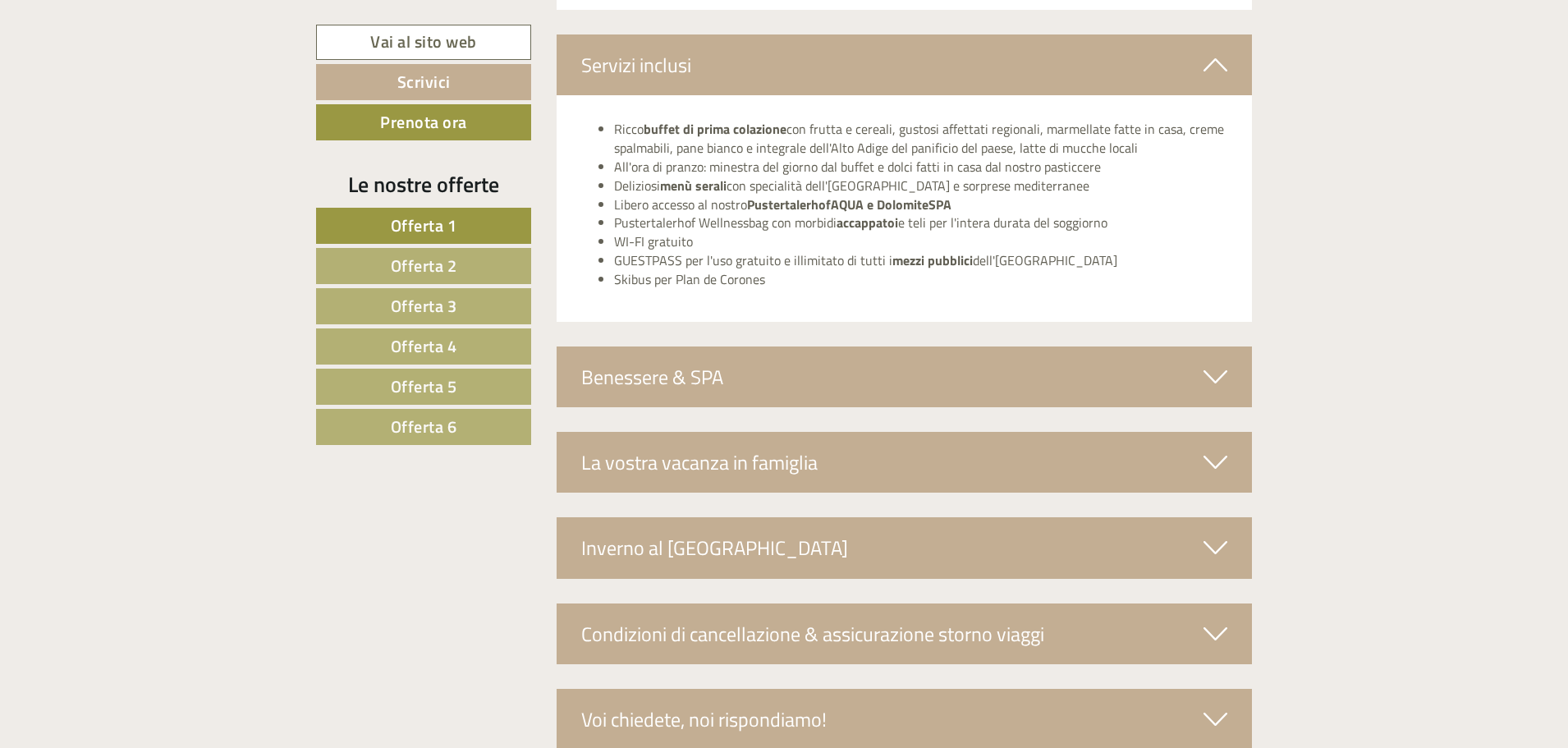
click at [876, 369] on div "Benessere & SPA" at bounding box center [904, 376] width 696 height 60
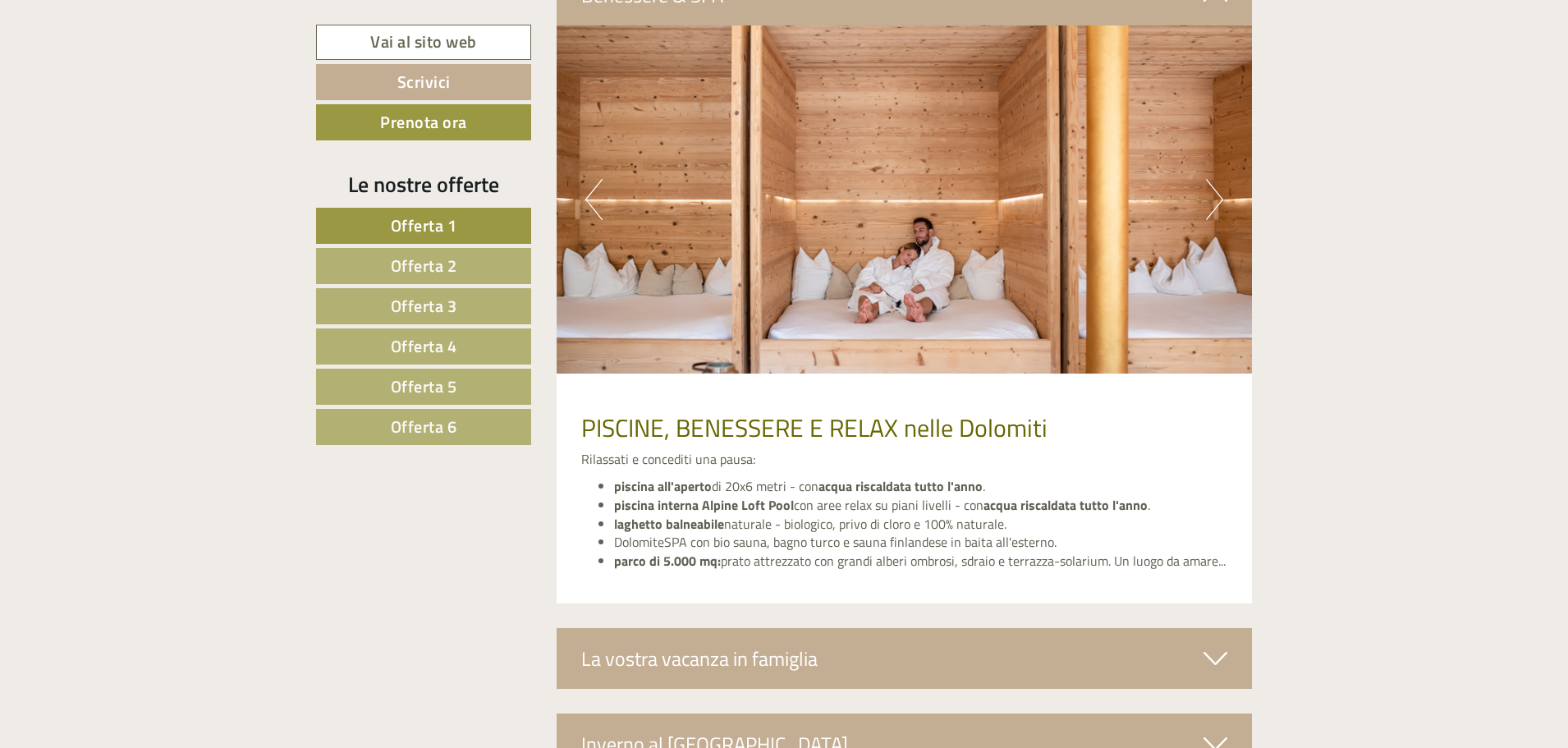
scroll to position [6156, 0]
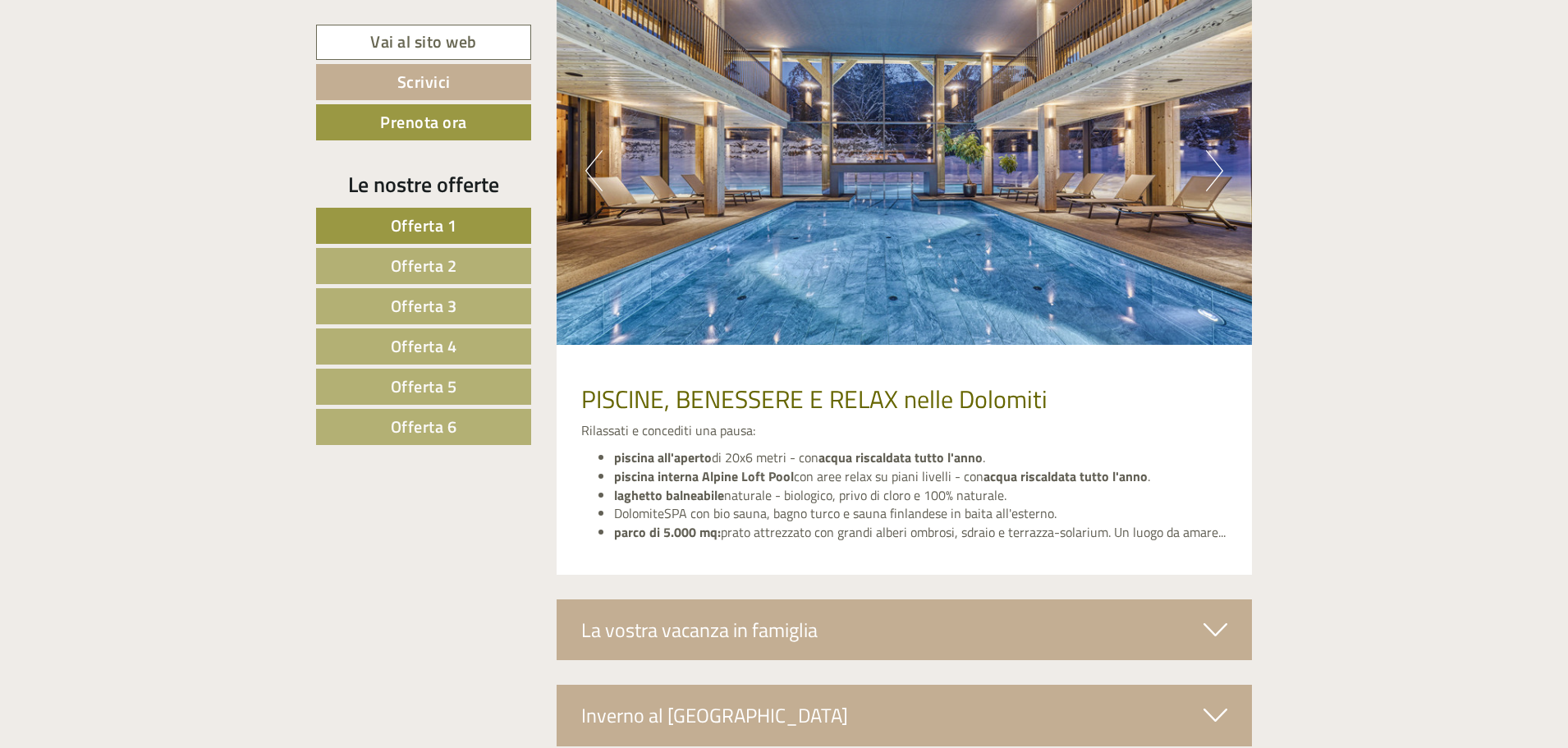
drag, startPoint x: 614, startPoint y: 453, endPoint x: 1223, endPoint y: 527, distance: 613.5
click at [1223, 527] on ul "piscina all'aperto di 20x6 metri - con acqua riscaldata tutto l'anno . piscina …" at bounding box center [905, 495] width 647 height 94
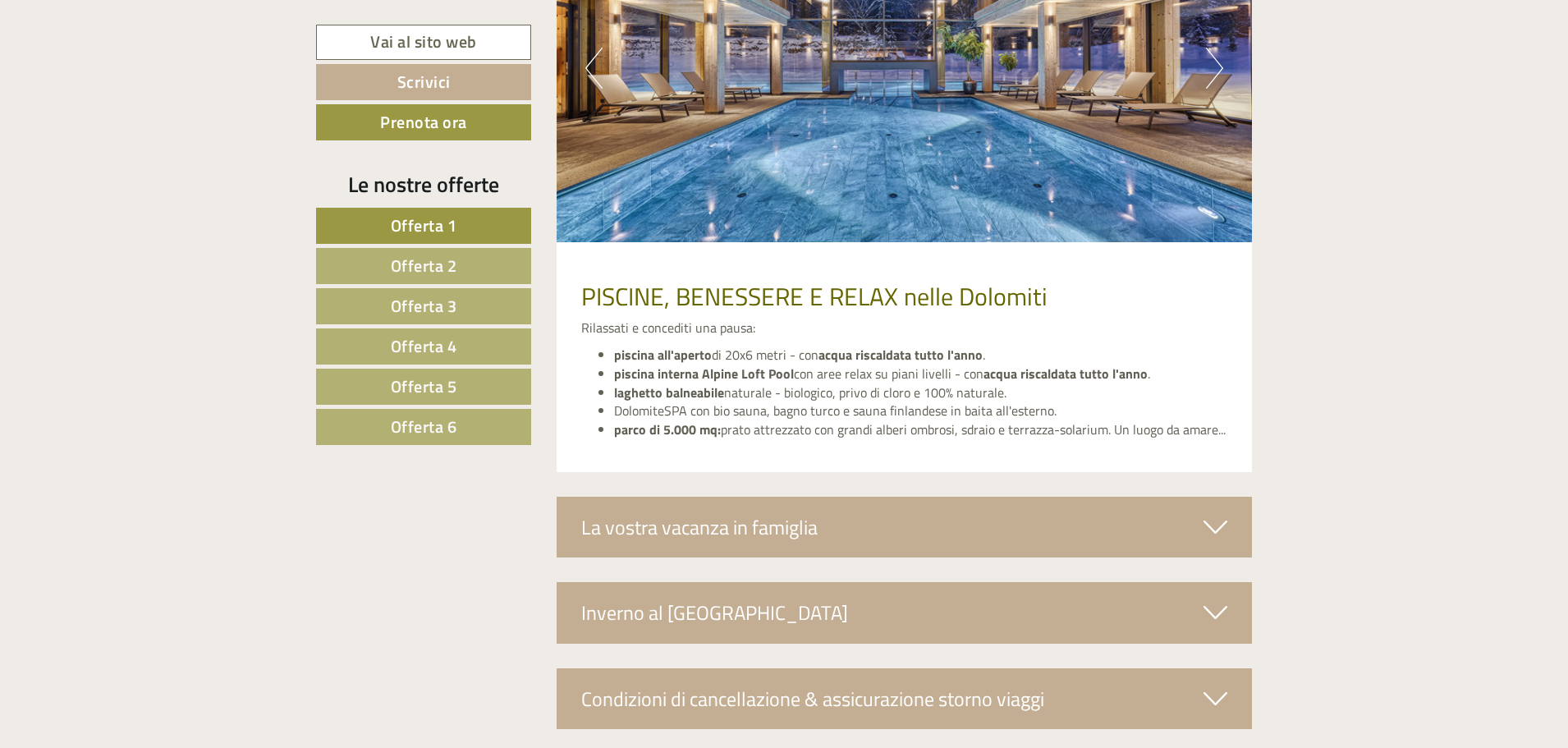
scroll to position [6484, 0]
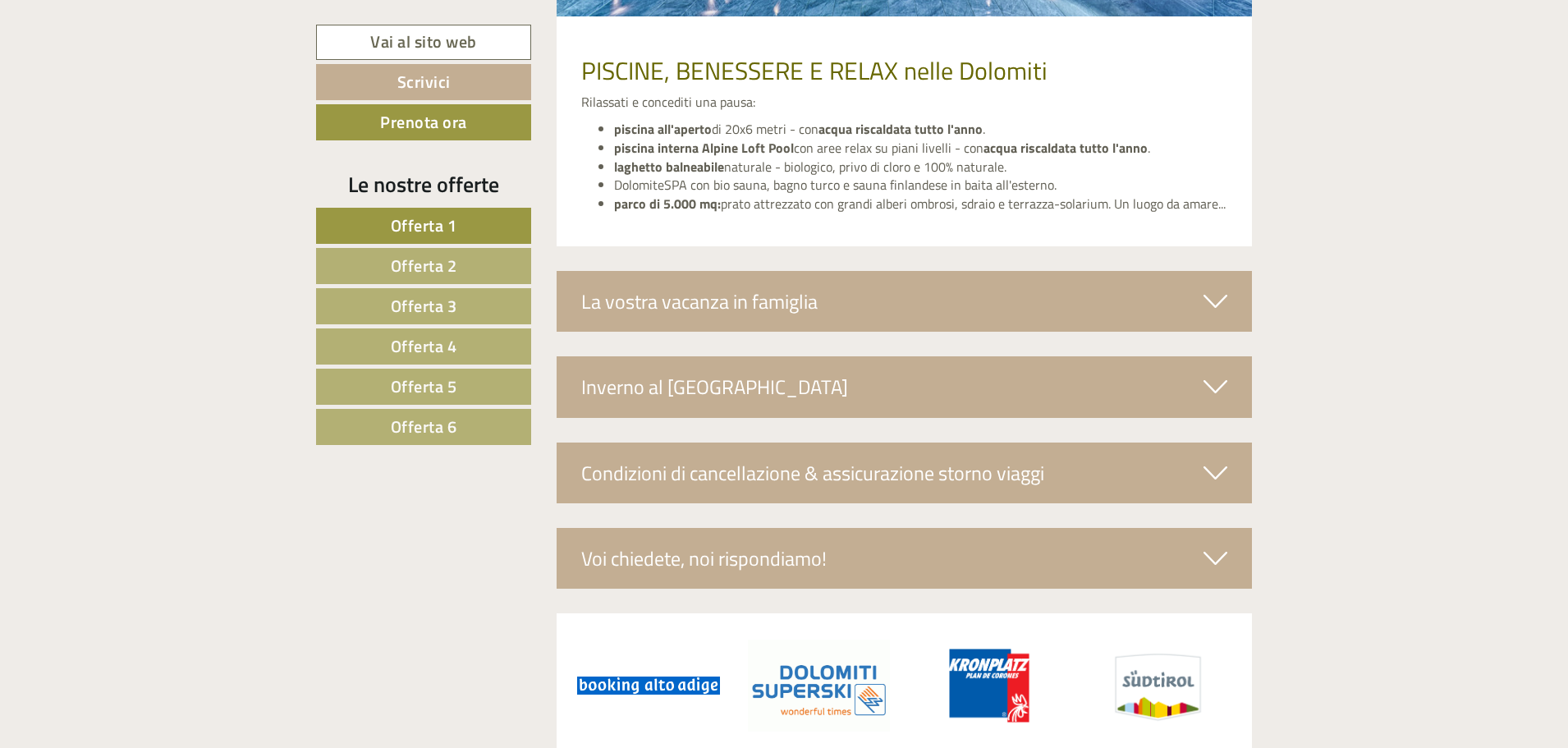
click at [1061, 296] on div "La vostra vacanza in famiglia" at bounding box center [904, 301] width 696 height 60
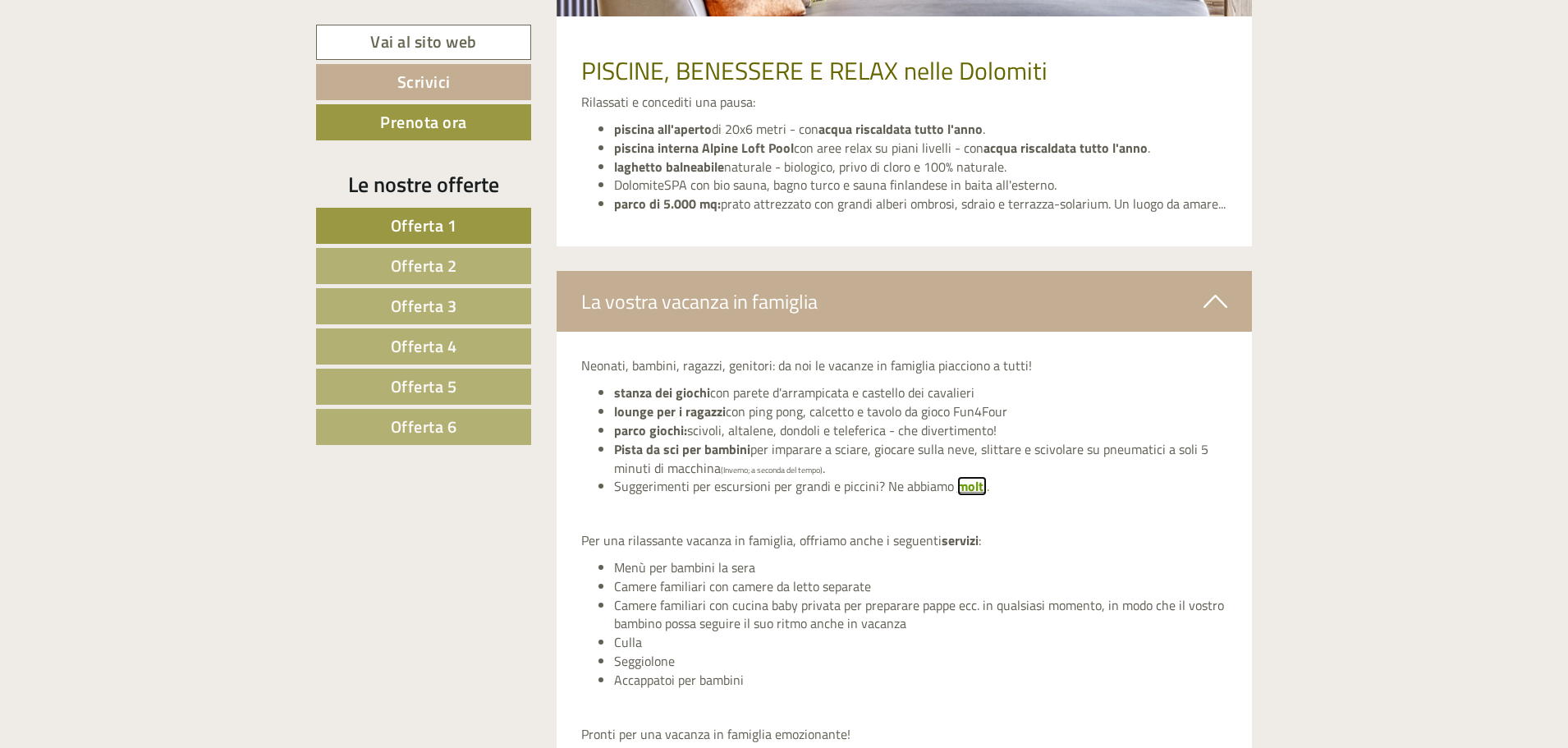
click at [971, 490] on span "molti" at bounding box center [972, 486] width 30 height 20
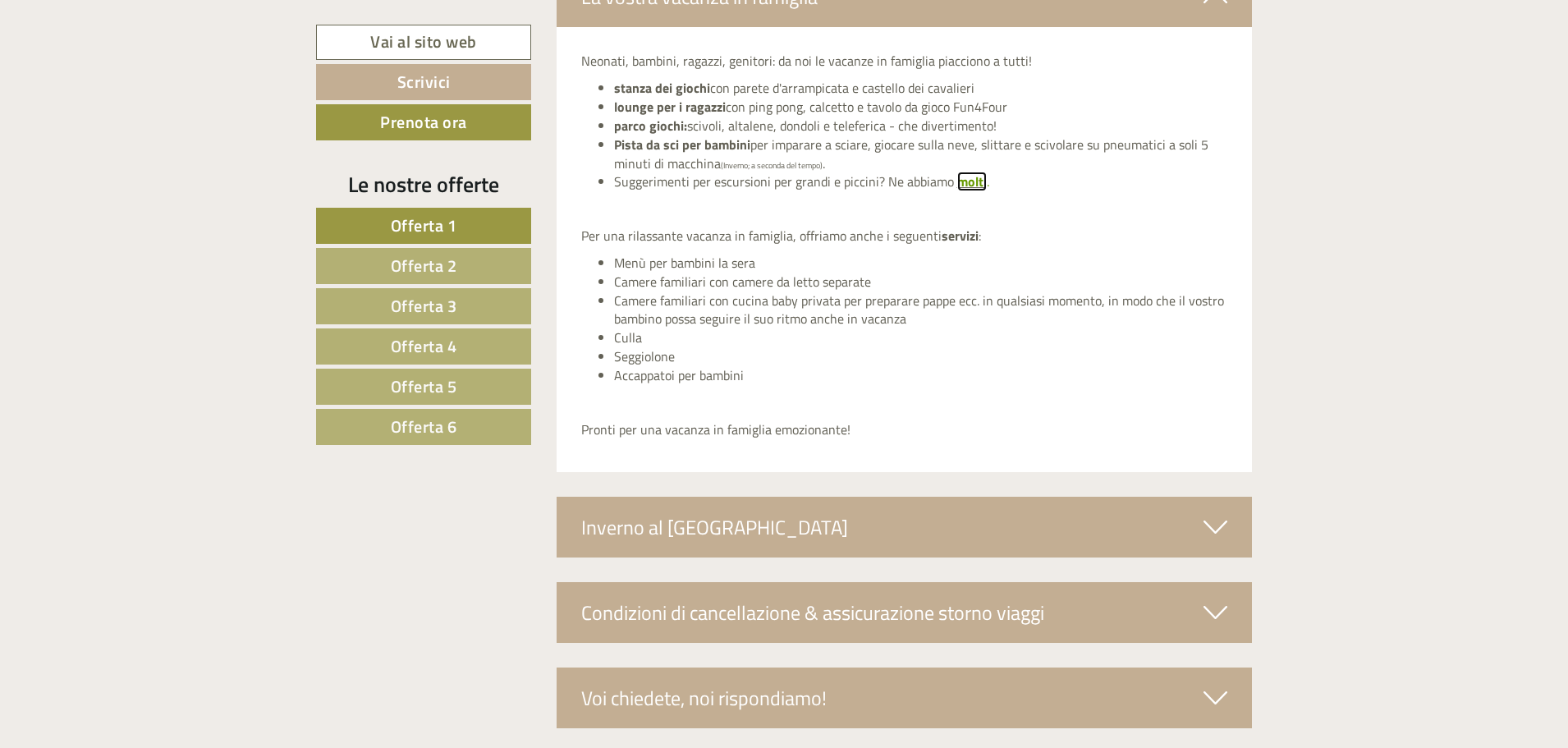
scroll to position [6894, 0]
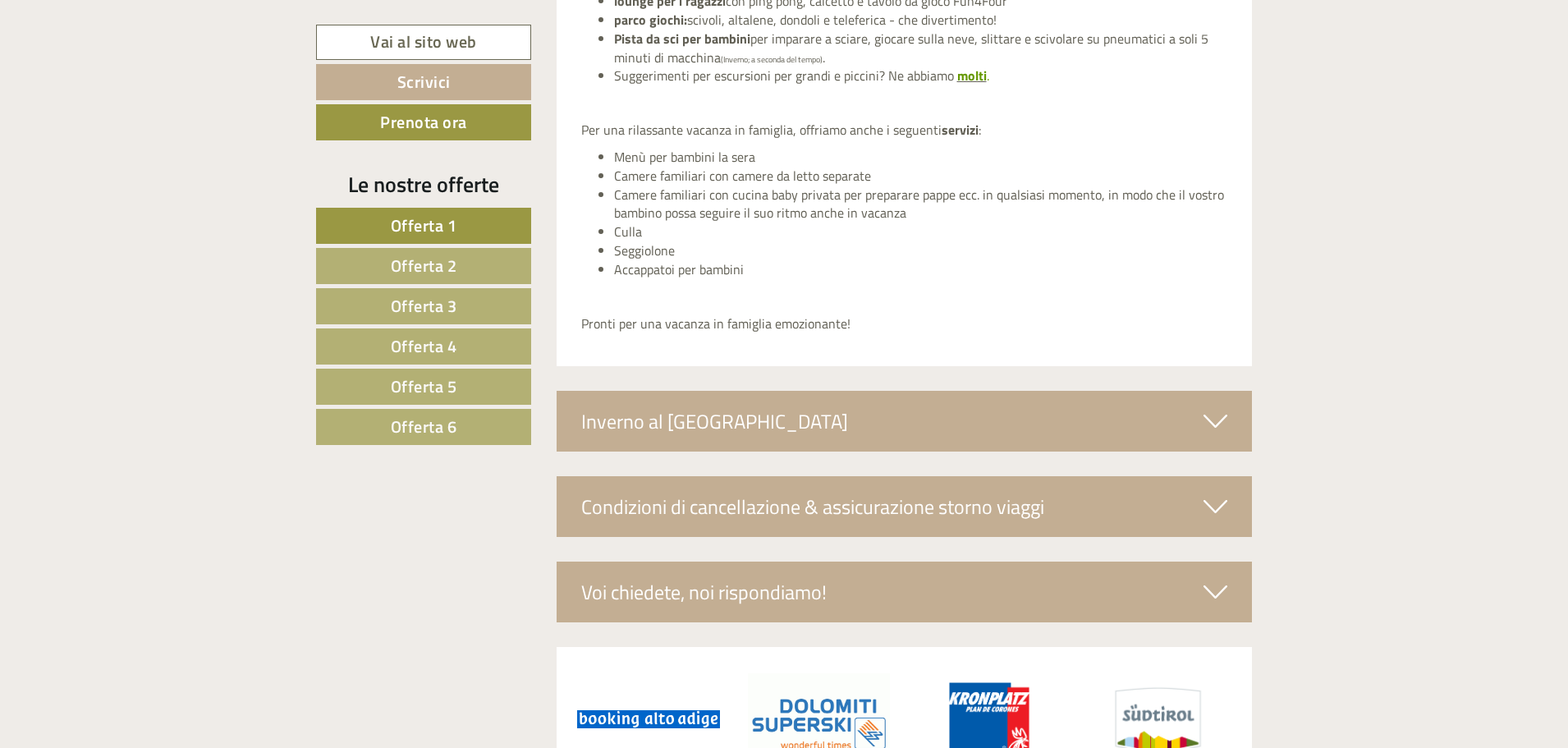
click at [949, 427] on div "Inverno al [GEOGRAPHIC_DATA]" at bounding box center [904, 420] width 696 height 60
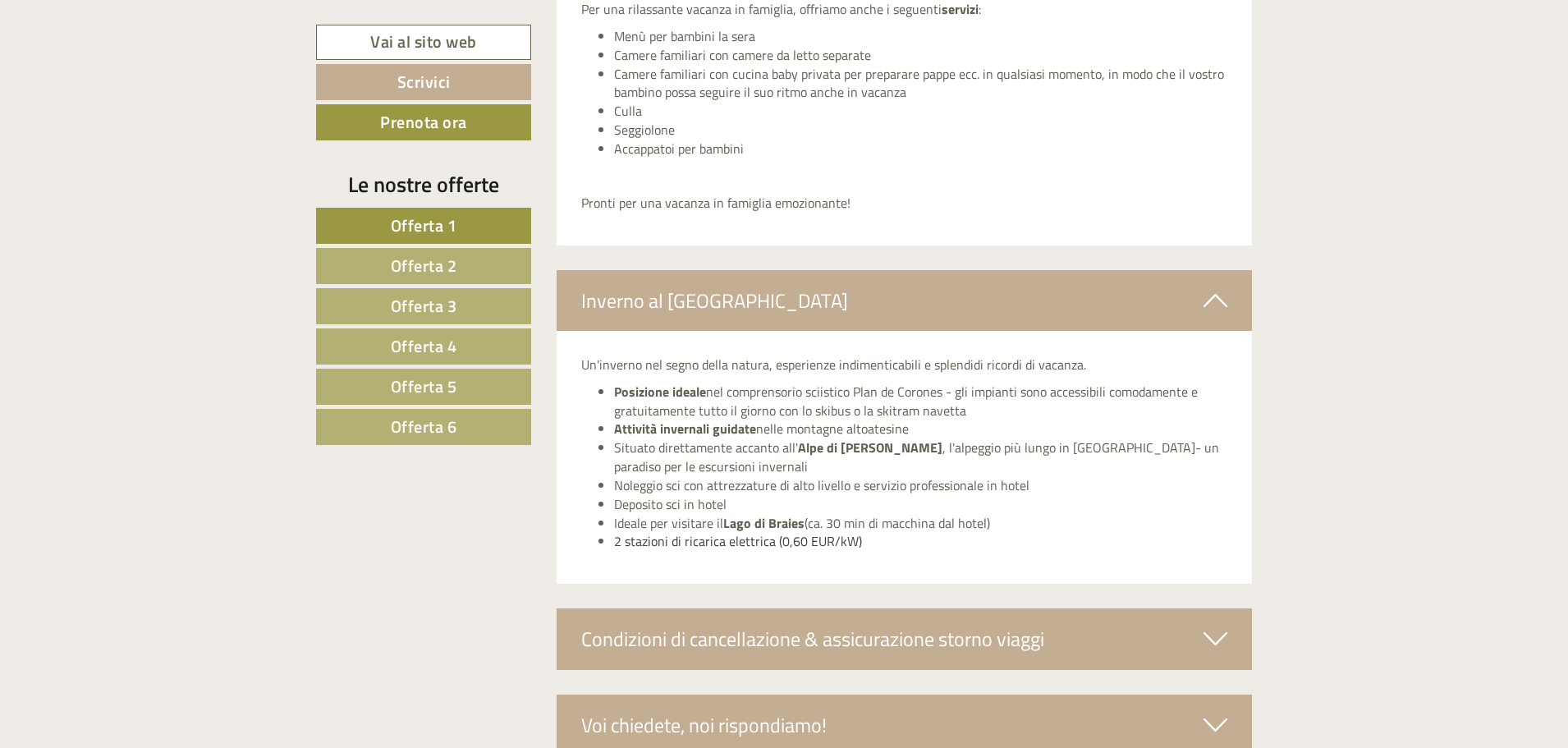
scroll to position [7058, 0]
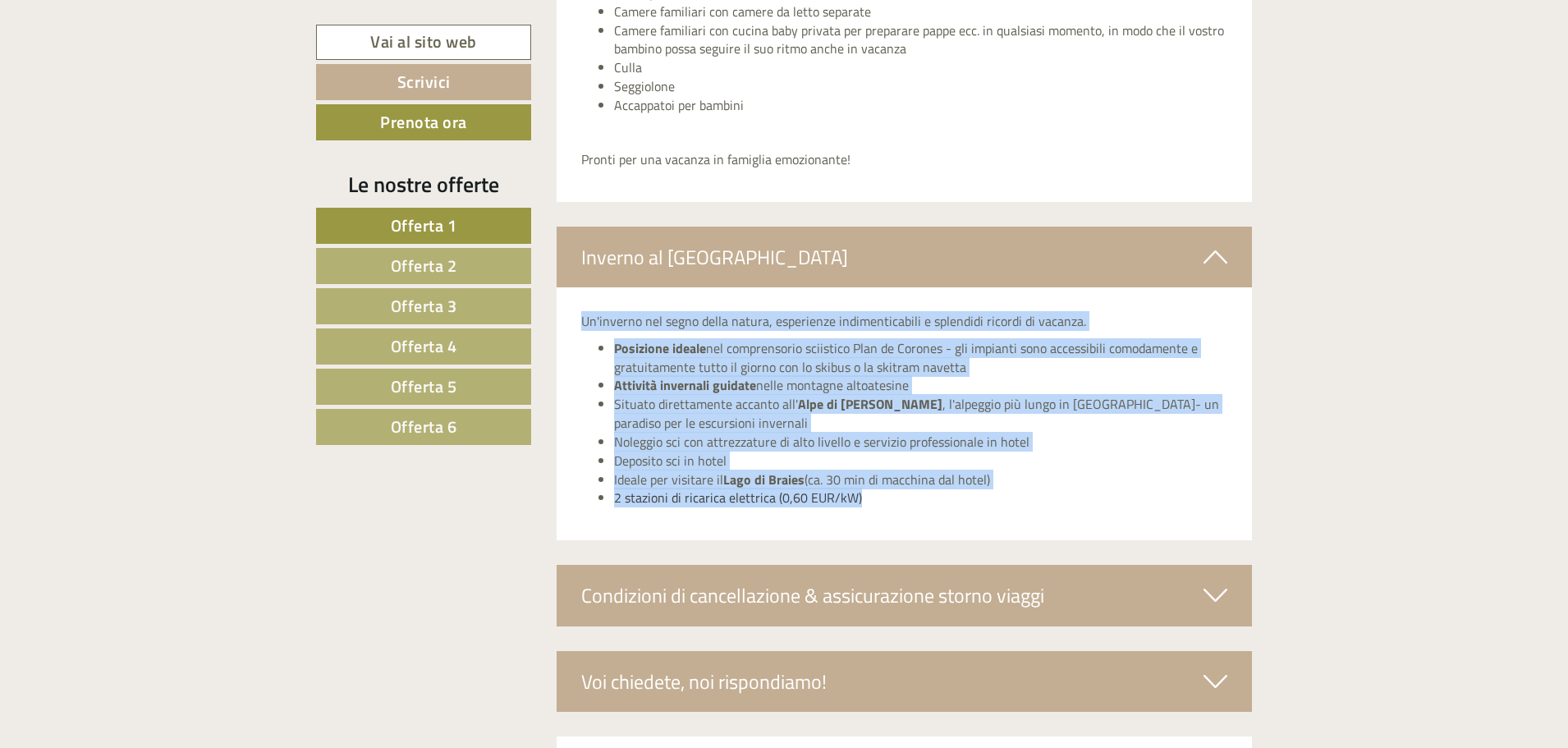
drag, startPoint x: 582, startPoint y: 320, endPoint x: 914, endPoint y: 510, distance: 382.5
click at [914, 510] on div "Un'inverno nel segno della natura, esperienze indimenticabili e splendidi ricor…" at bounding box center [904, 414] width 696 height 252
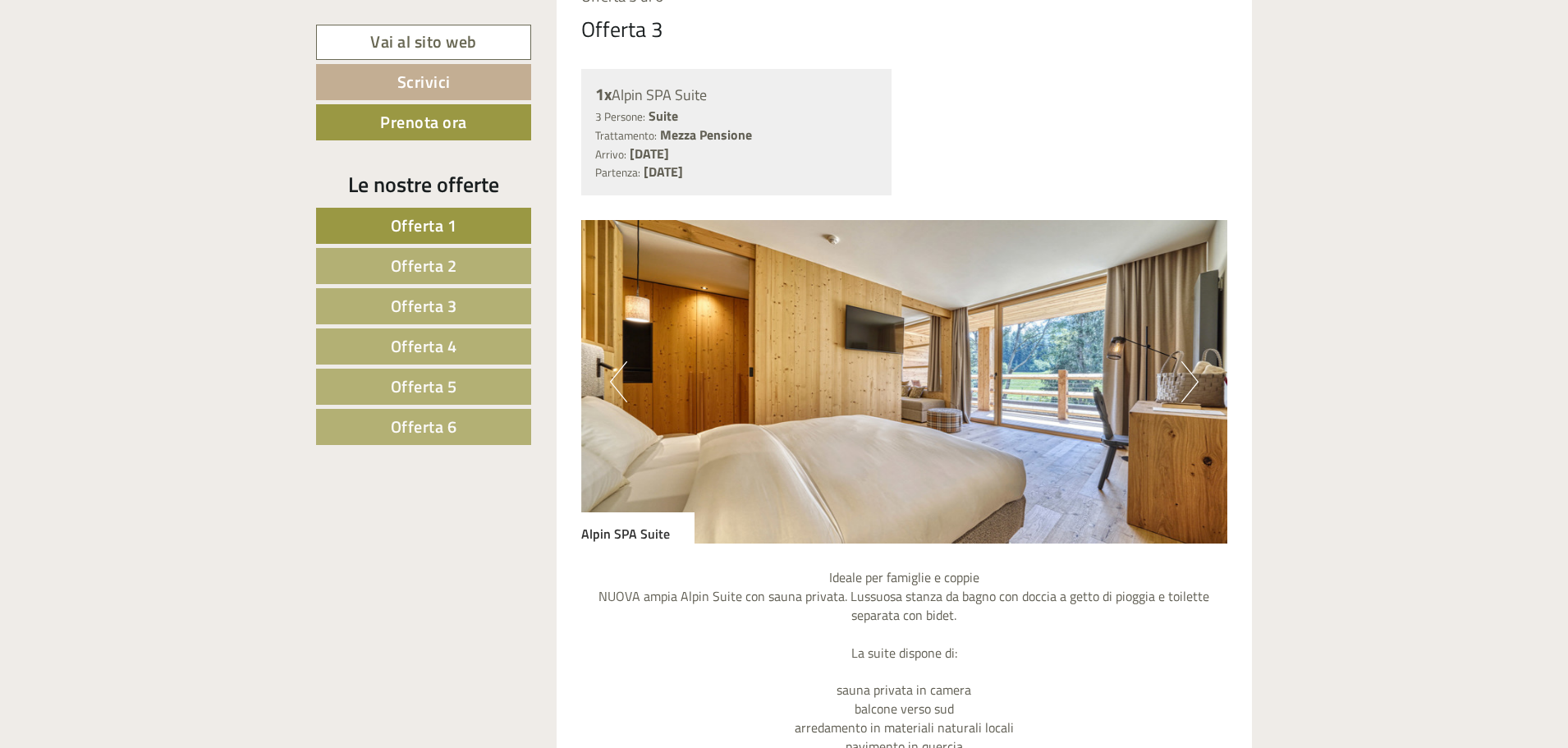
scroll to position [3963, 0]
